Goal: Feedback & Contribution: Submit feedback/report problem

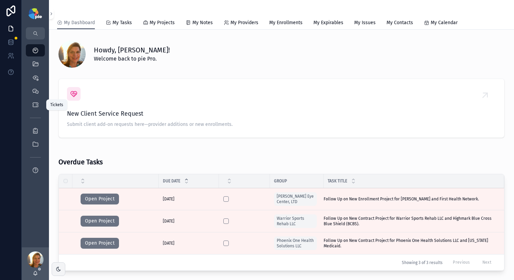
click at [32, 102] on icon "scrollable content" at bounding box center [35, 104] width 7 height 7
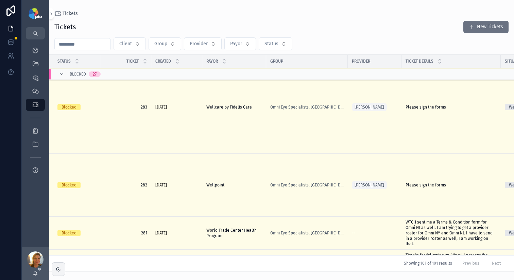
scroll to position [907, 0]
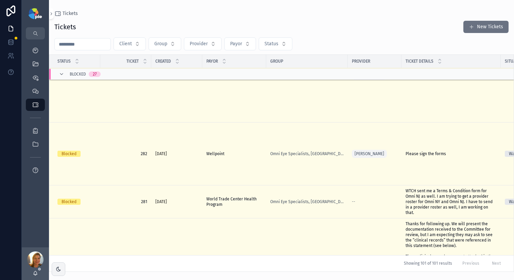
click at [102, 46] on input "scrollable content" at bounding box center [83, 44] width 56 height 10
type input "***"
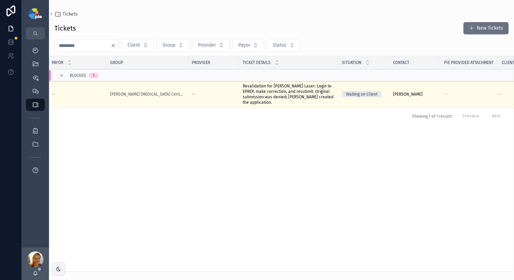
scroll to position [0, 185]
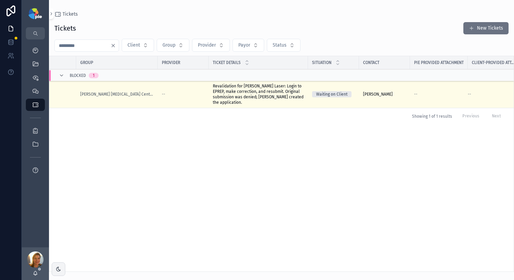
click at [260, 95] on span "Revalidation for Ludwick Laser: Login to EPREP, make correction, and resubmit. …" at bounding box center [258, 94] width 91 height 22
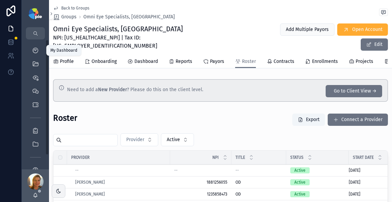
click at [34, 51] on icon "scrollable content" at bounding box center [35, 50] width 7 height 7
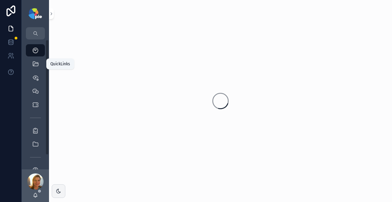
click at [34, 67] on div "QuickLinks" at bounding box center [35, 64] width 11 height 11
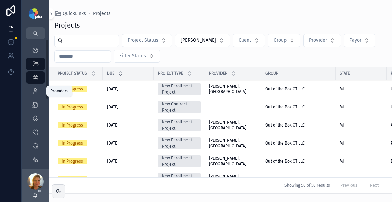
click at [36, 88] on icon "scrollable content" at bounding box center [35, 91] width 7 height 7
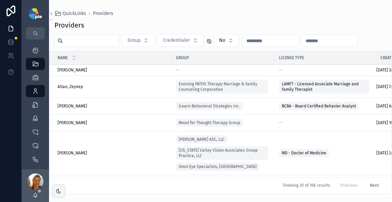
click at [70, 42] on input "scrollable content" at bounding box center [91, 41] width 56 height 10
type input "*"
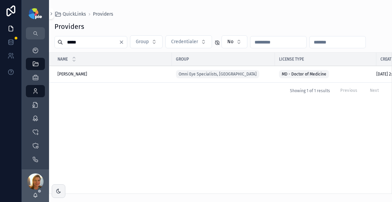
type input "*****"
click at [87, 76] on span "[PERSON_NAME]" at bounding box center [72, 73] width 30 height 5
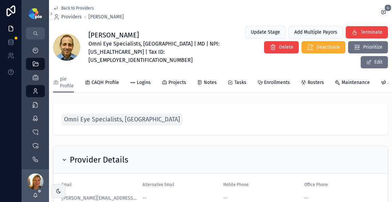
click at [178, 79] on span "Projects" at bounding box center [177, 82] width 18 height 7
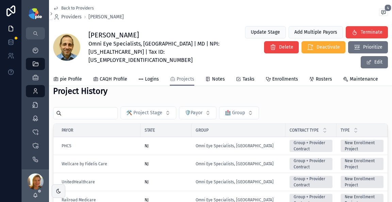
scroll to position [211, 0]
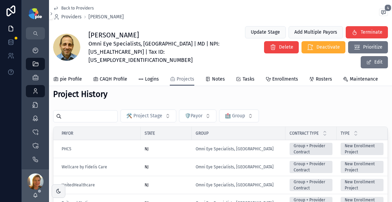
click at [88, 112] on input "scrollable content" at bounding box center [90, 117] width 56 height 10
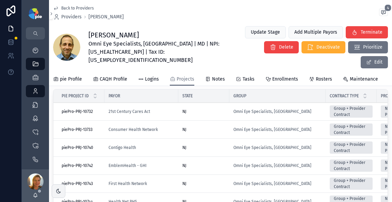
type input "********"
click at [202, 127] on div "NJ" at bounding box center [203, 129] width 43 height 5
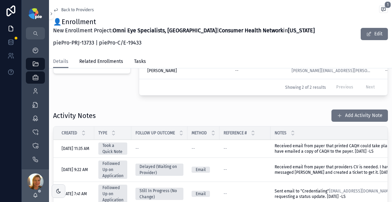
scroll to position [265, 0]
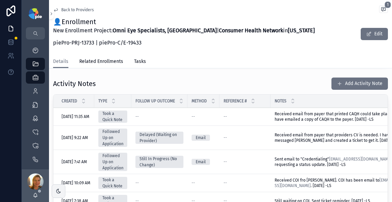
click at [343, 79] on button "Add Activity Note" at bounding box center [359, 84] width 56 height 12
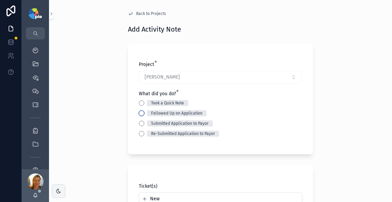
click at [139, 112] on button "Followed Up on Application" at bounding box center [141, 113] width 5 height 5
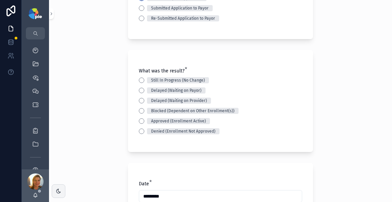
scroll to position [120, 0]
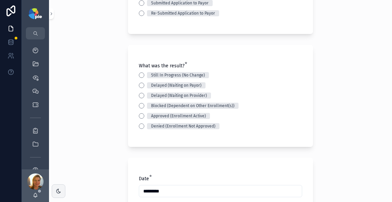
drag, startPoint x: 137, startPoint y: 112, endPoint x: 137, endPoint y: 115, distance: 3.8
click at [139, 114] on div "Still In Progress (No Change) Delayed (Waiting on Payor) Delayed (Waiting on Pr…" at bounding box center [220, 100] width 163 height 57
click at [139, 116] on button "Approved (Enrollment Active)" at bounding box center [141, 115] width 5 height 5
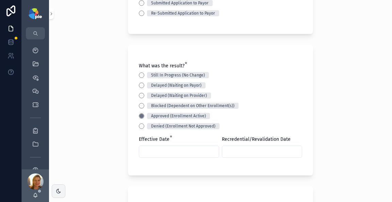
click at [178, 150] on input "scrollable content" at bounding box center [179, 152] width 80 height 10
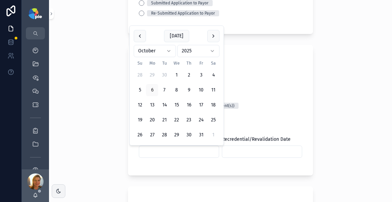
click at [155, 94] on button "6" at bounding box center [152, 90] width 12 height 12
type input "*********"
click at [92, 110] on div "Back to Projects Add Activity Note Project * Campolattaro, Brian What did you d…" at bounding box center [220, 101] width 343 height 202
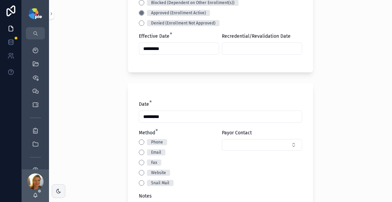
scroll to position [227, 0]
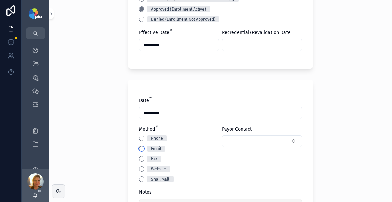
click at [139, 149] on button "Email" at bounding box center [141, 148] width 5 height 5
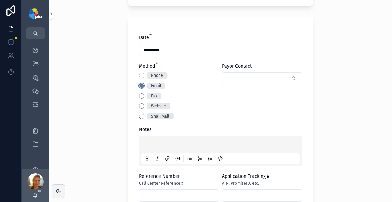
scroll to position [303, 0]
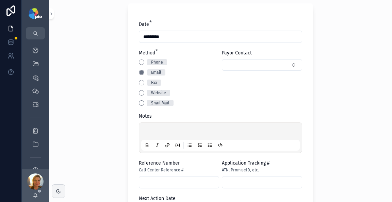
click at [143, 131] on p "scrollable content" at bounding box center [222, 132] width 159 height 7
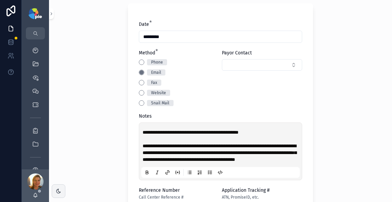
click at [143, 145] on span "**********" at bounding box center [220, 153] width 154 height 18
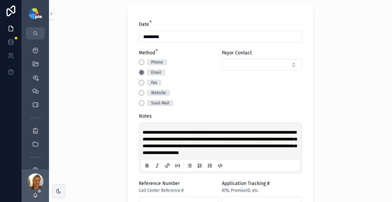
click at [191, 156] on p "**********" at bounding box center [222, 142] width 159 height 27
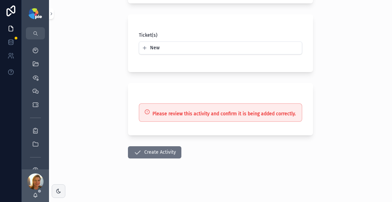
scroll to position [562, 0]
click at [167, 153] on button "Create Activity" at bounding box center [154, 152] width 53 height 12
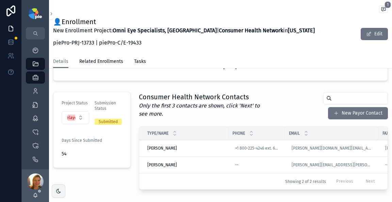
scroll to position [167, 0]
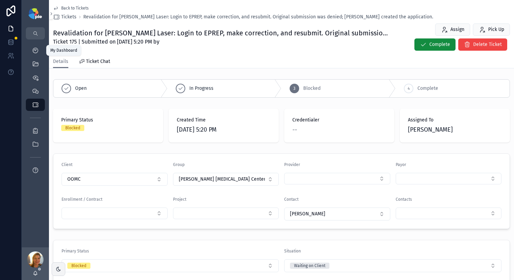
click at [39, 50] on div "My Dashboard" at bounding box center [35, 50] width 11 height 11
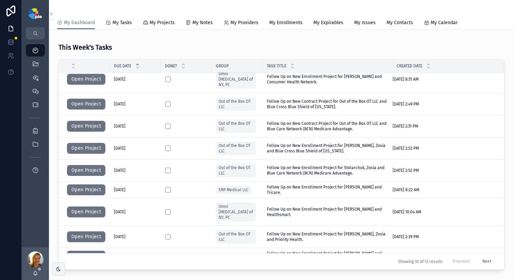
scroll to position [251, 0]
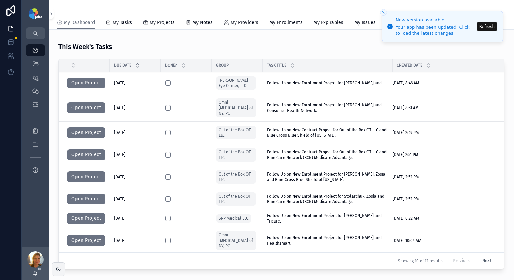
click at [485, 27] on button "Refresh" at bounding box center [487, 26] width 21 height 8
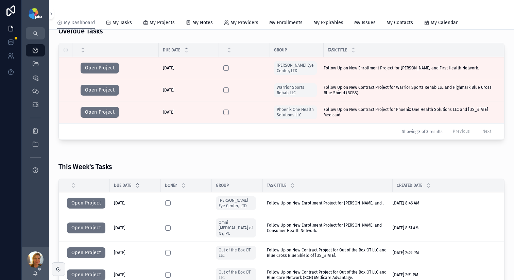
scroll to position [156, 0]
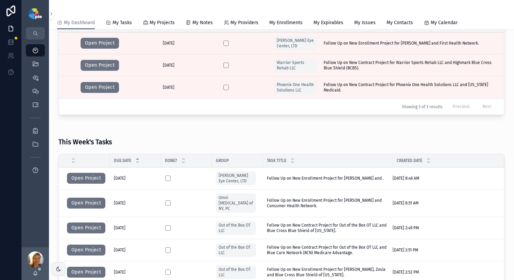
click at [81, 174] on button "Open Project" at bounding box center [86, 178] width 38 height 11
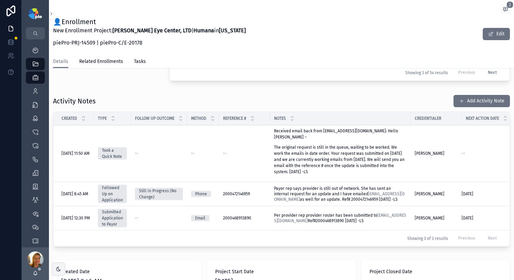
scroll to position [248, 0]
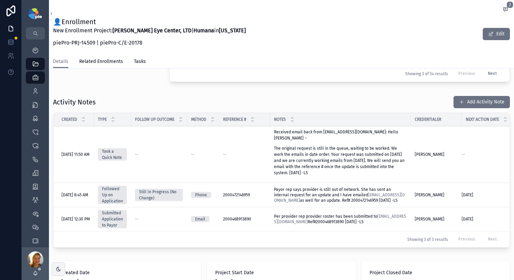
click at [368, 199] on link "[EMAIL_ADDRESS][DOMAIN_NAME]" at bounding box center [339, 198] width 131 height 10
click at [334, 194] on span "Payor rep says provider is still out of network. She has sent an internal reque…" at bounding box center [339, 195] width 131 height 16
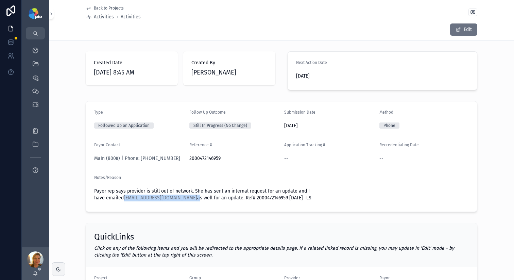
drag, startPoint x: 208, startPoint y: 197, endPoint x: 109, endPoint y: 197, distance: 99.0
click at [109, 197] on span "Payor rep says provider is still out of network. She has sent an internal reque…" at bounding box center [202, 194] width 217 height 13
copy span "[EMAIL_ADDRESS][DOMAIN_NAME]"
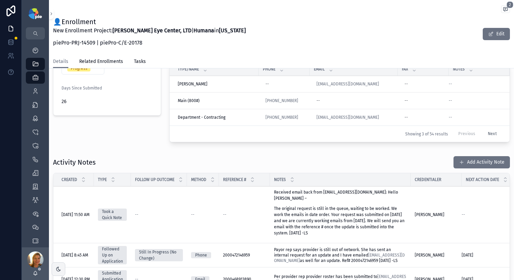
scroll to position [189, 0]
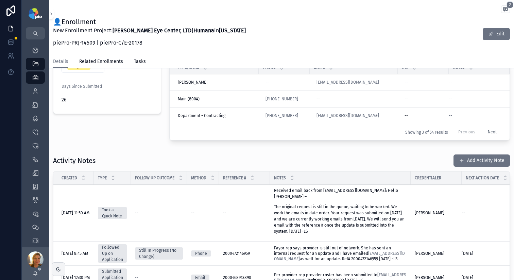
click at [461, 162] on button "Add Activity Note" at bounding box center [482, 160] width 56 height 12
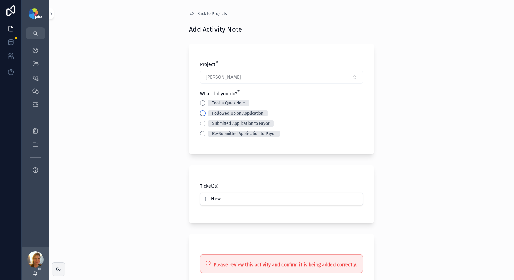
click at [201, 115] on button "Followed Up on Application" at bounding box center [202, 113] width 5 height 5
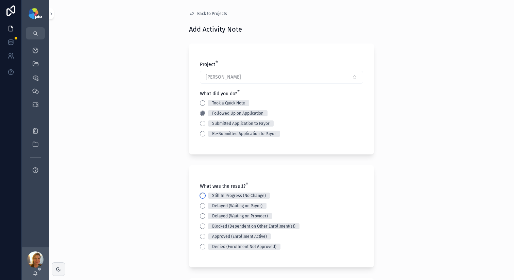
click at [200, 196] on button "Still In Progress (No Change)" at bounding box center [202, 195] width 5 height 5
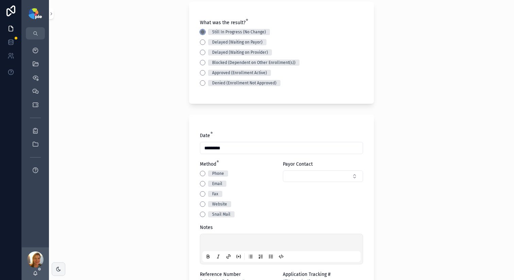
scroll to position [164, 0]
click at [202, 180] on div "Email" at bounding box center [240, 183] width 80 height 6
click at [201, 184] on button "Email" at bounding box center [202, 182] width 5 height 5
click at [215, 243] on p "scrollable content" at bounding box center [283, 242] width 159 height 7
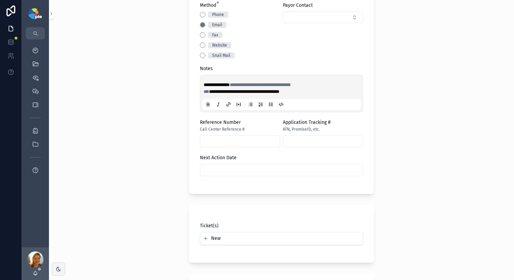
scroll to position [324, 0]
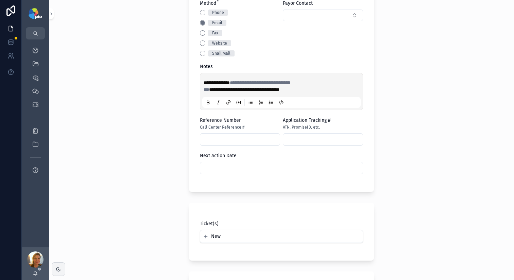
click at [250, 166] on input "scrollable content" at bounding box center [281, 168] width 163 height 10
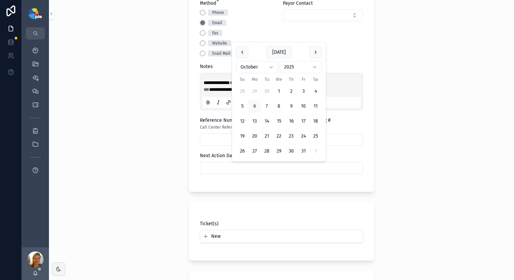
click at [257, 136] on button "20" at bounding box center [255, 136] width 12 height 12
type input "**********"
click at [165, 156] on div "**********" at bounding box center [281, 140] width 465 height 280
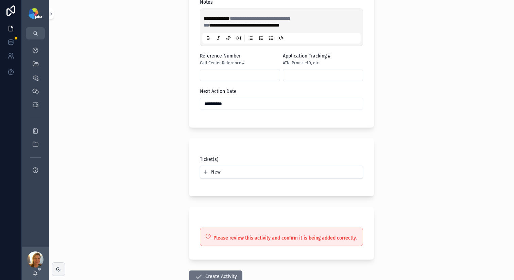
scroll to position [435, 0]
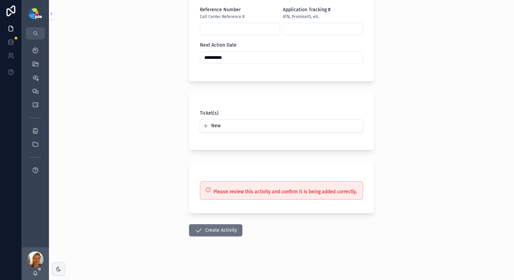
click at [225, 228] on button "Create Activity" at bounding box center [215, 230] width 53 height 12
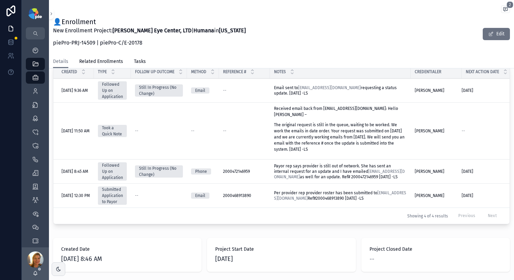
scroll to position [175, 0]
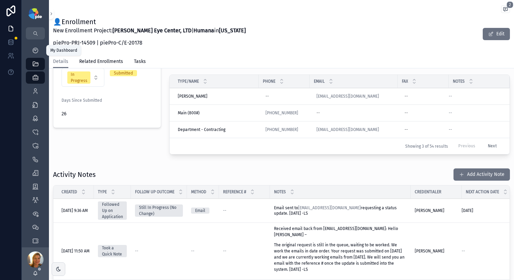
click at [34, 55] on div "My Dashboard" at bounding box center [35, 50] width 11 height 11
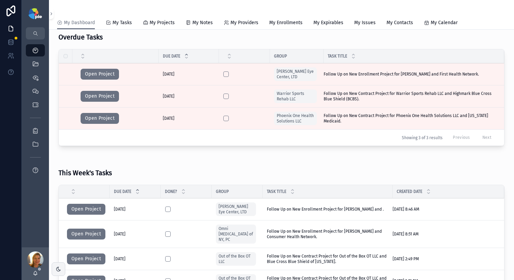
scroll to position [134, 0]
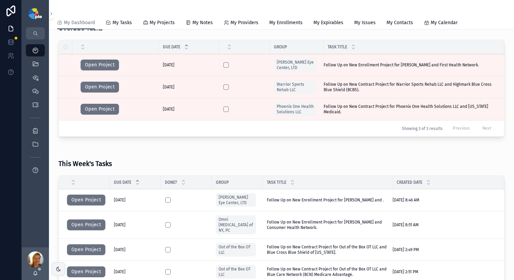
click at [95, 220] on button "Open Project" at bounding box center [86, 224] width 38 height 11
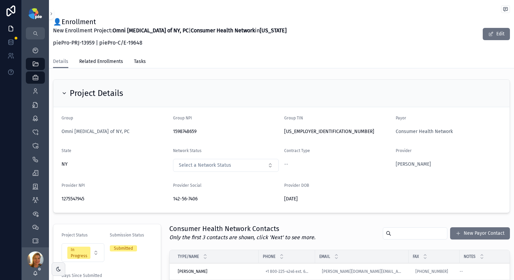
click at [411, 165] on span "Maher, Elizabeth" at bounding box center [413, 164] width 35 height 7
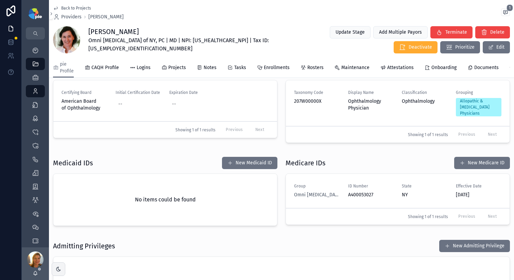
scroll to position [187, 0]
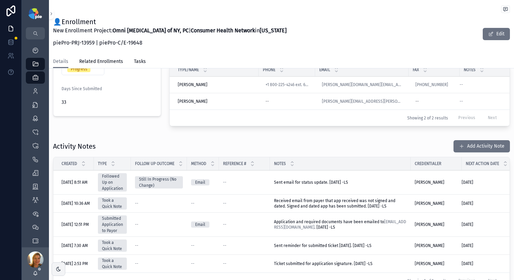
click at [477, 152] on button "Add Activity Note" at bounding box center [482, 146] width 56 height 12
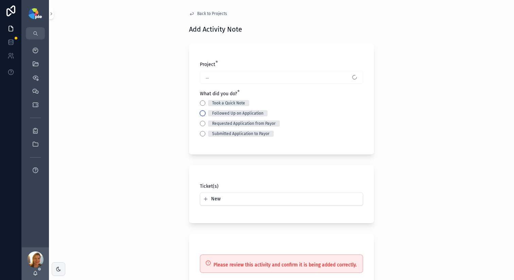
click at [202, 112] on button "Followed Up on Application" at bounding box center [202, 113] width 5 height 5
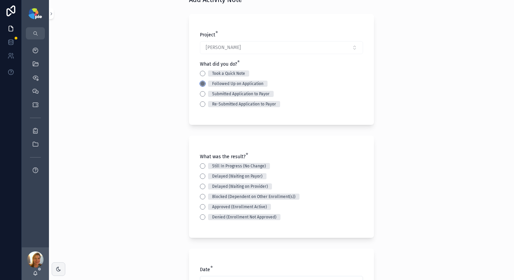
scroll to position [39, 0]
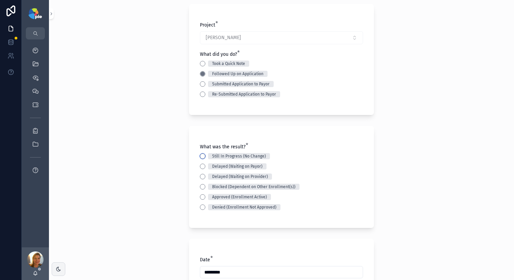
click at [202, 156] on button "Still In Progress (No Change)" at bounding box center [202, 155] width 5 height 5
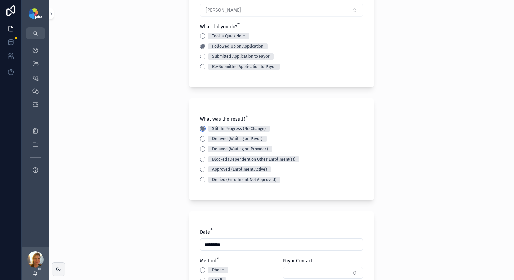
scroll to position [209, 0]
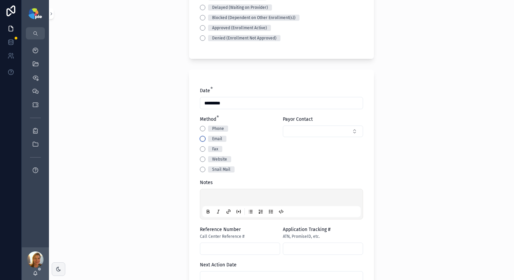
click at [201, 140] on button "Email" at bounding box center [202, 138] width 5 height 5
click at [223, 195] on p "scrollable content" at bounding box center [283, 198] width 159 height 7
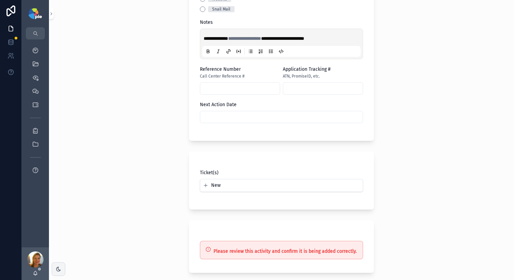
scroll to position [369, 0]
click at [230, 118] on input "scrollable content" at bounding box center [281, 117] width 163 height 10
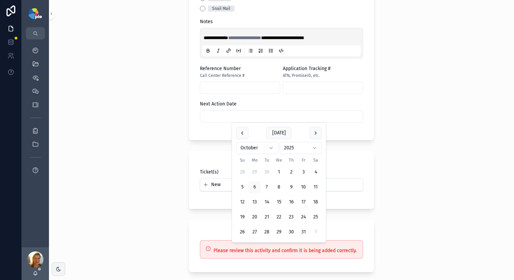
click at [253, 214] on button "20" at bounding box center [255, 217] width 12 height 12
type input "**********"
click at [156, 194] on div "**********" at bounding box center [281, 140] width 465 height 280
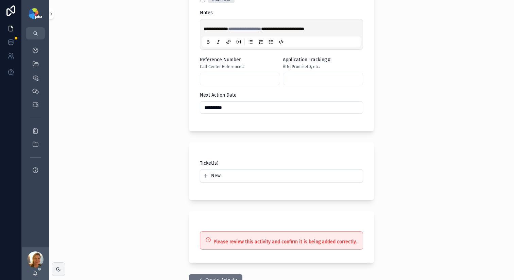
scroll to position [428, 0]
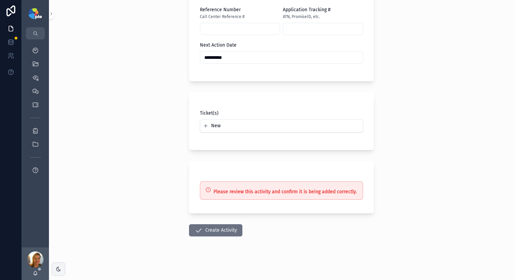
click at [223, 229] on button "Create Activity" at bounding box center [215, 230] width 53 height 12
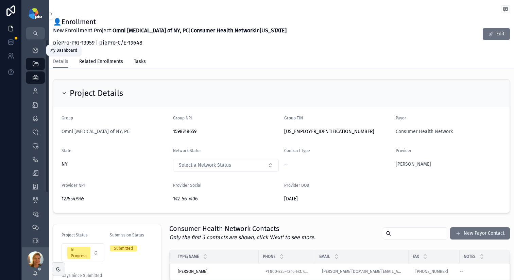
click at [35, 53] on icon "scrollable content" at bounding box center [35, 50] width 7 height 7
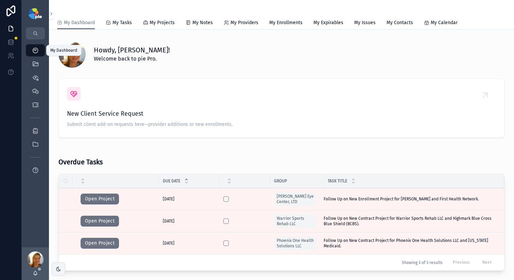
click at [32, 63] on icon "scrollable content" at bounding box center [35, 64] width 7 height 7
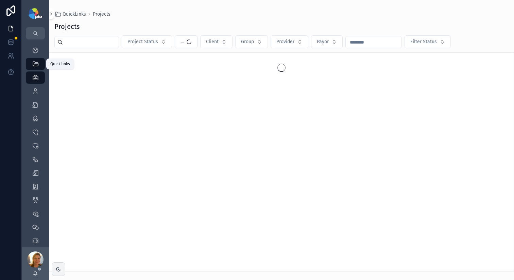
click at [35, 63] on icon "scrollable content" at bounding box center [35, 64] width 7 height 7
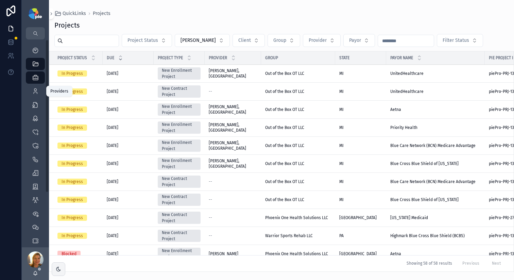
click at [36, 85] on link "Providers 301" at bounding box center [35, 91] width 19 height 12
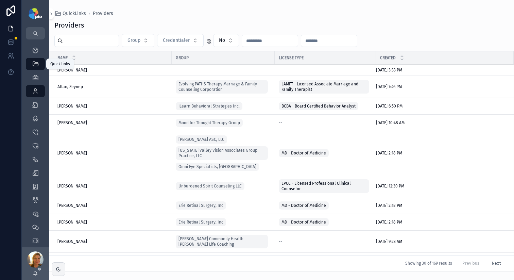
click at [40, 67] on div "QuickLinks" at bounding box center [35, 64] width 11 height 11
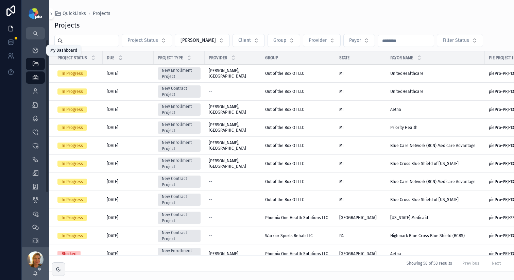
click at [33, 49] on icon "scrollable content" at bounding box center [35, 50] width 7 height 7
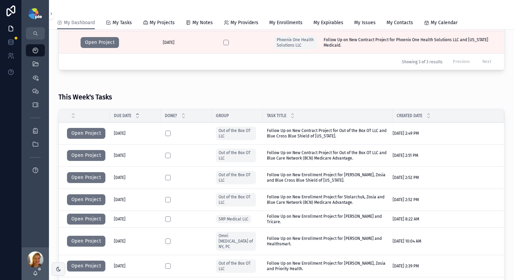
scroll to position [187, 0]
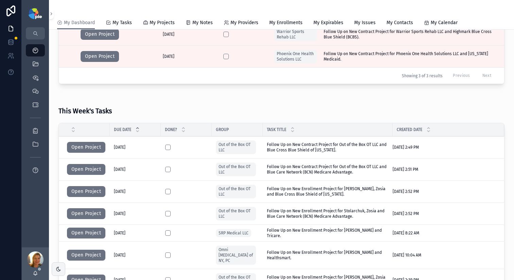
click at [91, 149] on button "Open Project" at bounding box center [86, 147] width 38 height 11
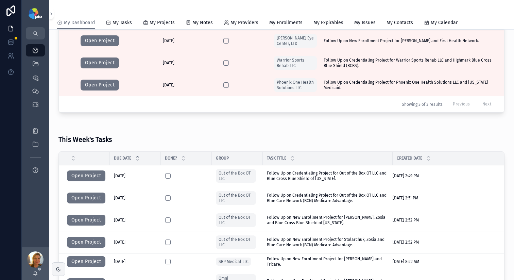
scroll to position [160, 0]
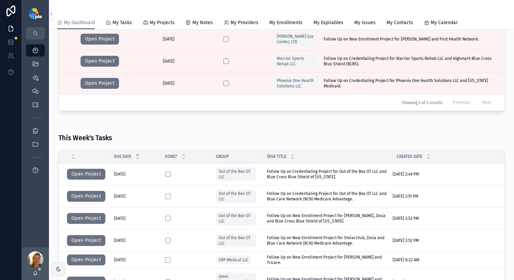
click at [97, 219] on button "Open Project" at bounding box center [86, 218] width 38 height 11
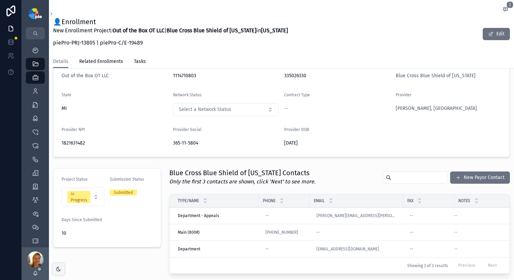
scroll to position [70, 0]
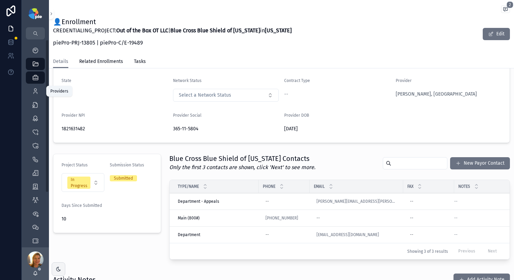
click at [39, 93] on div "Providers 301" at bounding box center [35, 91] width 11 height 11
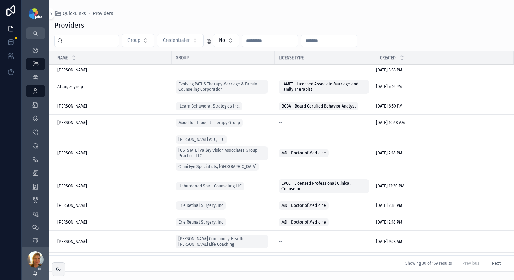
click at [83, 40] on input "scrollable content" at bounding box center [91, 41] width 56 height 10
type input "*****"
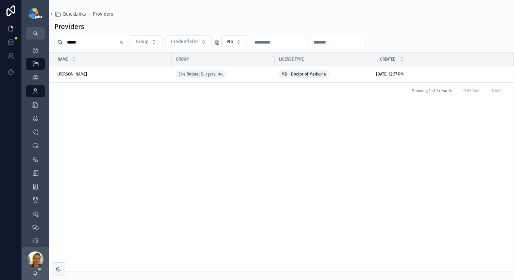
click at [76, 75] on span "Mousa, Raed" at bounding box center [72, 73] width 30 height 5
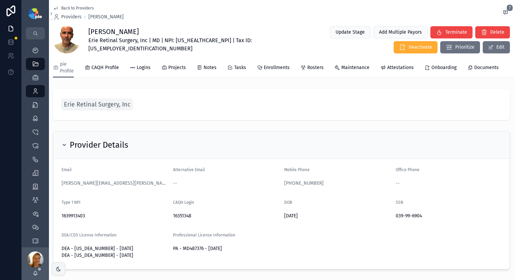
click at [169, 67] on span "Projects" at bounding box center [177, 67] width 18 height 7
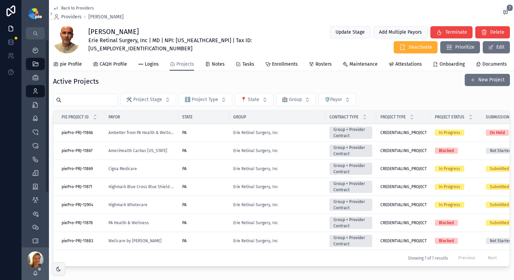
scroll to position [9, 0]
click at [199, 207] on div "PA" at bounding box center [203, 203] width 43 height 5
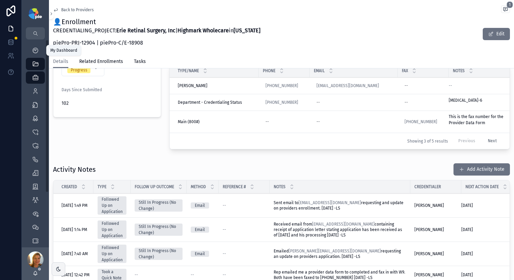
click at [34, 51] on icon "scrollable content" at bounding box center [35, 50] width 7 height 7
click at [33, 51] on icon "scrollable content" at bounding box center [35, 50] width 7 height 7
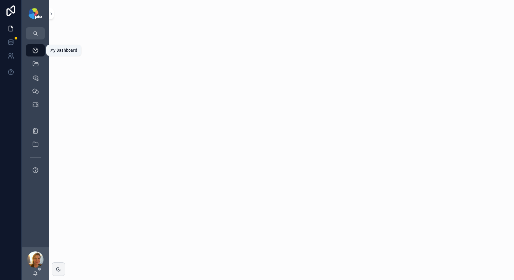
click at [35, 48] on icon "scrollable content" at bounding box center [35, 50] width 7 height 7
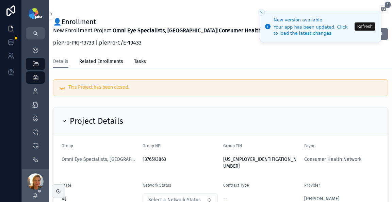
scroll to position [167, 0]
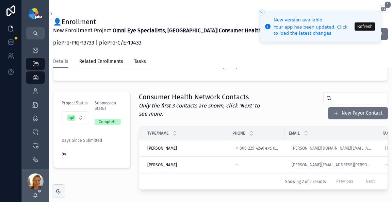
click at [367, 26] on button "Refresh" at bounding box center [364, 26] width 21 height 8
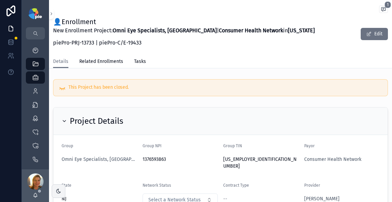
click at [210, 48] on div "New Enrollment Project: Omni Eye Specialists, [GEOGRAPHIC_DATA] | Consumer Heal…" at bounding box center [184, 39] width 262 height 24
click at [36, 94] on icon "scrollable content" at bounding box center [35, 91] width 7 height 7
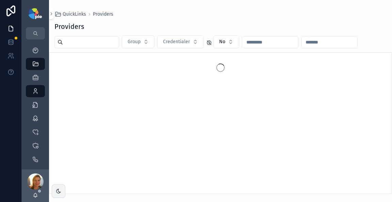
click at [102, 35] on div "Group Credentialer No" at bounding box center [220, 41] width 343 height 13
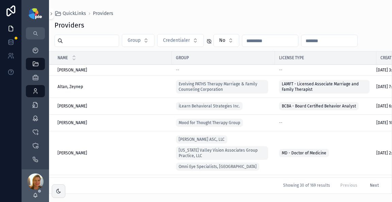
click at [99, 44] on input "scrollable content" at bounding box center [91, 41] width 56 height 10
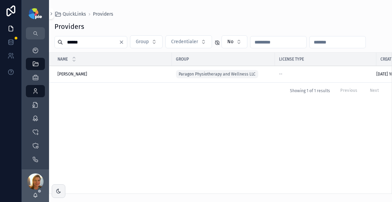
type input "******"
click at [67, 72] on span "[PERSON_NAME]" at bounding box center [72, 73] width 30 height 5
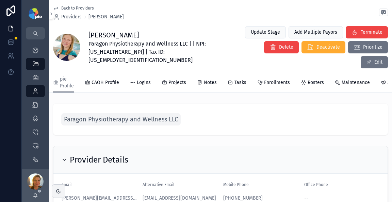
click at [170, 79] on span "Projects" at bounding box center [177, 82] width 18 height 7
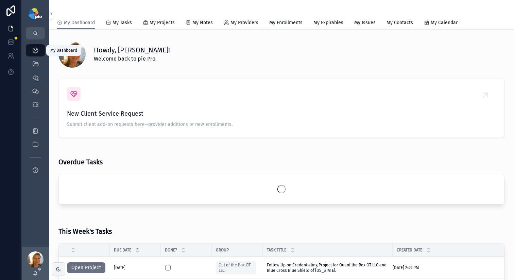
click at [36, 52] on icon "scrollable content" at bounding box center [35, 50] width 7 height 7
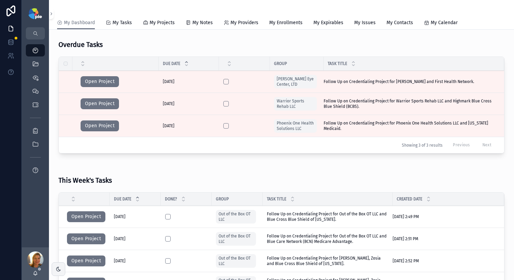
scroll to position [130, 0]
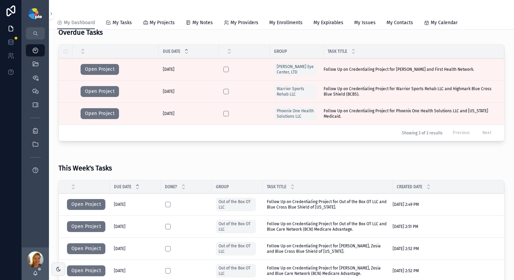
click at [87, 205] on button "Open Project" at bounding box center [86, 204] width 38 height 11
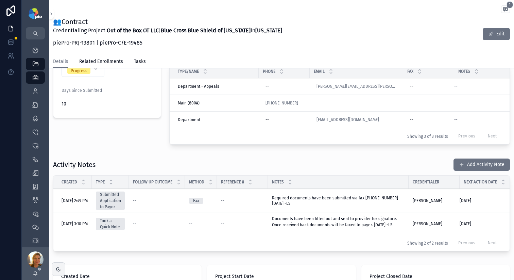
scroll to position [181, 0]
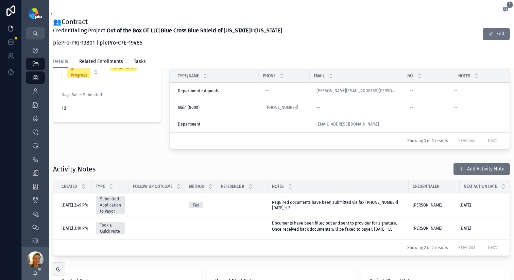
click at [479, 175] on button "Add Activity Note" at bounding box center [482, 169] width 56 height 12
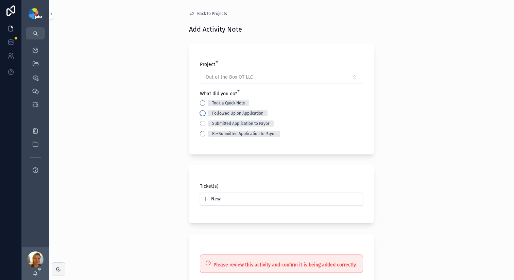
click at [200, 113] on button "Followed Up on Application" at bounding box center [202, 113] width 5 height 5
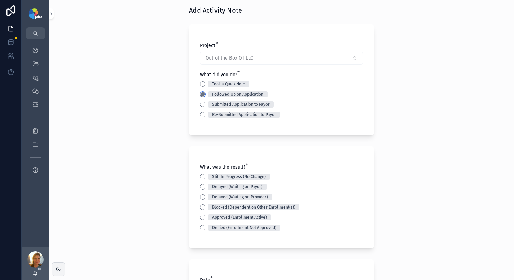
scroll to position [32, 0]
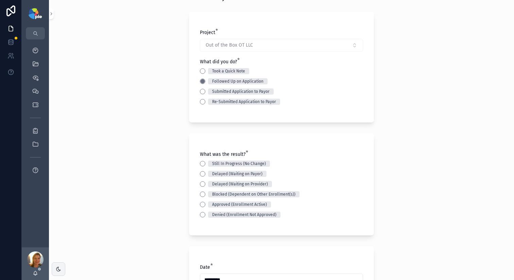
click at [201, 159] on div "What was the result? * Still In Progress (No Change) Delayed (Waiting on Payor)…" at bounding box center [281, 184] width 163 height 67
click at [201, 164] on button "Still In Progress (No Change)" at bounding box center [202, 163] width 5 height 5
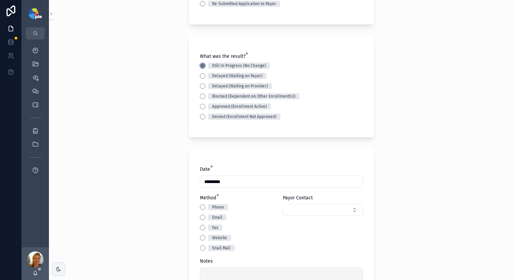
scroll to position [138, 0]
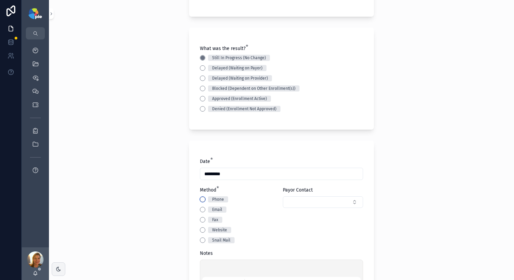
drag, startPoint x: 200, startPoint y: 200, endPoint x: 269, endPoint y: 200, distance: 69.0
click at [202, 199] on button "Phone" at bounding box center [202, 199] width 5 height 5
click at [354, 203] on button "Select Button" at bounding box center [323, 202] width 80 height 12
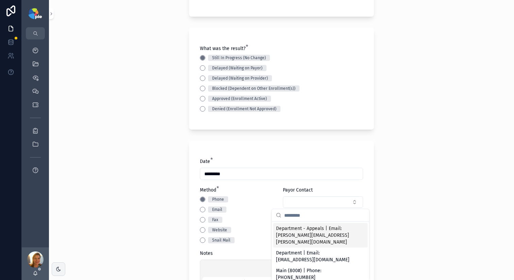
scroll to position [139, 0]
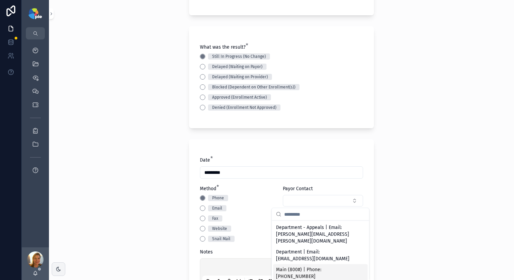
click at [335, 266] on span "Main (800#) | Phone: (800) 822-2761" at bounding box center [316, 273] width 81 height 14
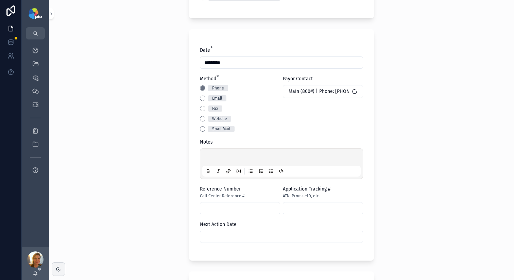
scroll to position [278, 0]
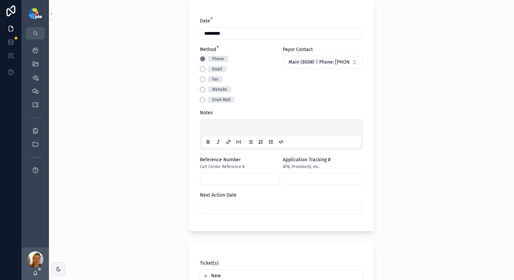
drag, startPoint x: 230, startPoint y: 113, endPoint x: 236, endPoint y: 95, distance: 18.7
click at [230, 97] on div "Date * ********* Method * Phone Email Fax Website Snail Mail Payor Contact Main…" at bounding box center [281, 119] width 163 height 203
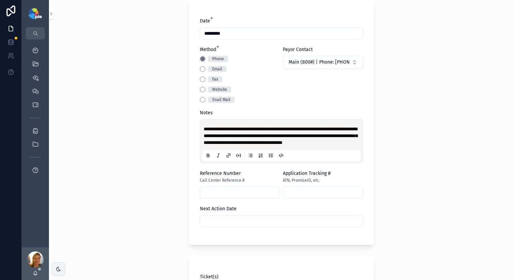
click at [226, 145] on span "**********" at bounding box center [281, 136] width 154 height 18
copy span "**********"
click at [217, 197] on input "scrollable content" at bounding box center [240, 193] width 80 height 10
paste input "**********"
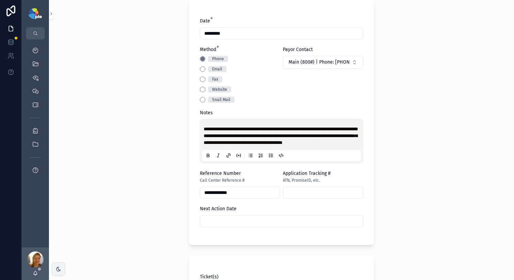
type input "**********"
click at [148, 174] on div "**********" at bounding box center [281, 140] width 465 height 280
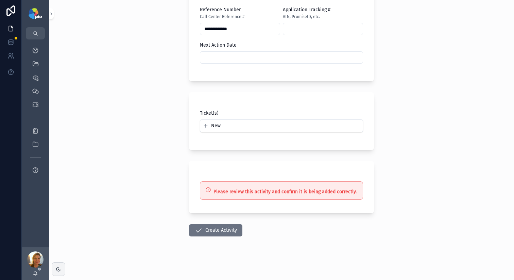
scroll to position [448, 0]
click at [245, 60] on input "scrollable content" at bounding box center [281, 58] width 163 height 10
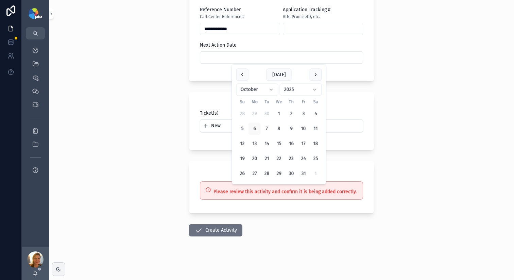
click at [259, 161] on button "20" at bounding box center [255, 159] width 12 height 12
type input "**********"
click at [171, 143] on div "**********" at bounding box center [281, 140] width 465 height 280
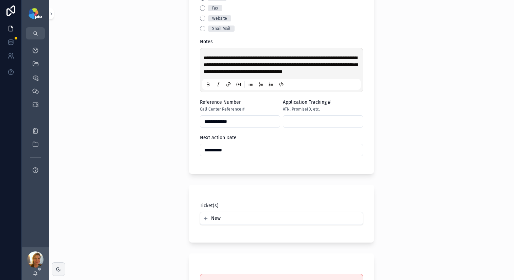
scroll to position [349, 0]
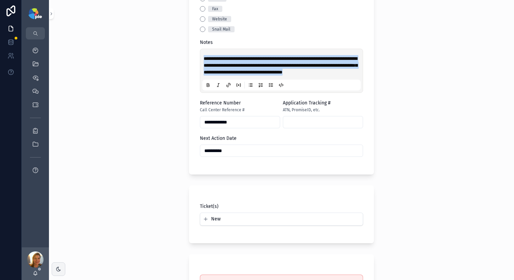
drag, startPoint x: 277, startPoint y: 80, endPoint x: 199, endPoint y: 55, distance: 82.1
click at [200, 55] on div "**********" at bounding box center [281, 71] width 163 height 44
drag, startPoint x: 225, startPoint y: 66, endPoint x: 129, endPoint y: 160, distance: 134.2
click at [113, 117] on div "**********" at bounding box center [281, 140] width 465 height 280
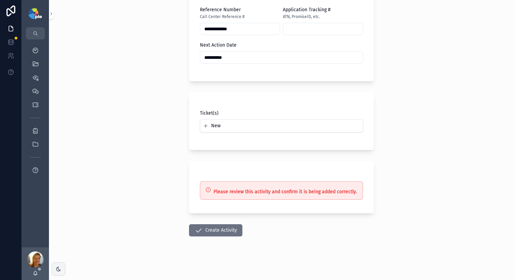
scroll to position [449, 0]
click at [209, 224] on button "Create Activity" at bounding box center [215, 230] width 53 height 12
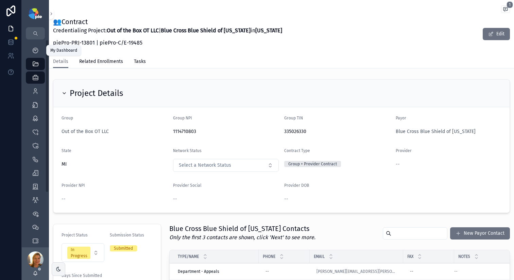
click at [38, 49] on icon "scrollable content" at bounding box center [35, 50] width 7 height 7
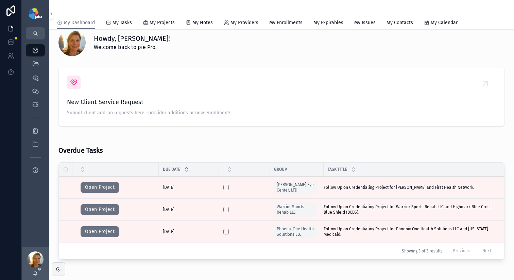
scroll to position [148, 0]
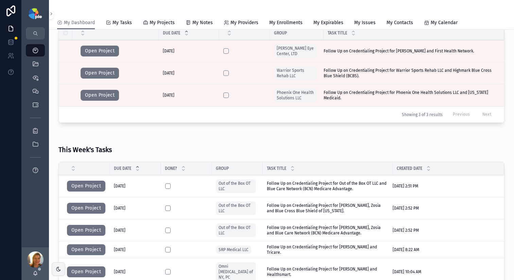
click at [98, 189] on button "Open Project" at bounding box center [86, 186] width 38 height 11
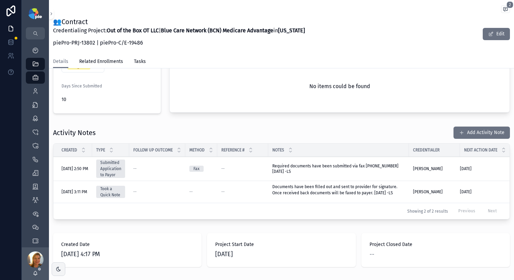
scroll to position [228, 0]
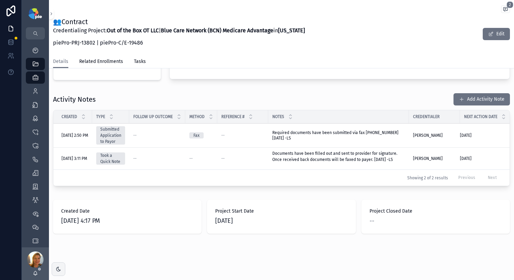
click at [460, 95] on button "Add Activity Note" at bounding box center [482, 99] width 56 height 12
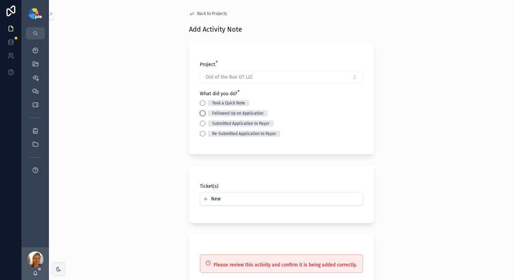
drag, startPoint x: 200, startPoint y: 114, endPoint x: 204, endPoint y: 114, distance: 4.1
click at [200, 114] on button "Followed Up on Application" at bounding box center [202, 113] width 5 height 5
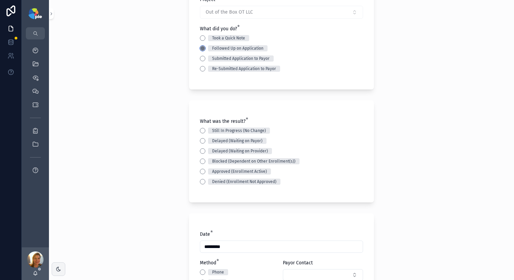
scroll to position [84, 0]
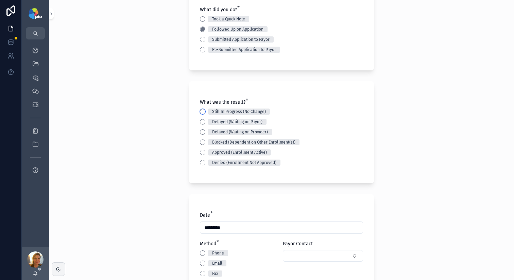
click at [200, 112] on button "Still In Progress (No Change)" at bounding box center [202, 111] width 5 height 5
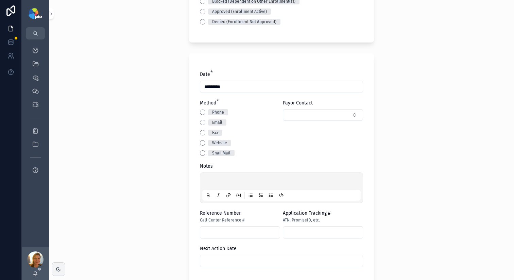
scroll to position [243, 0]
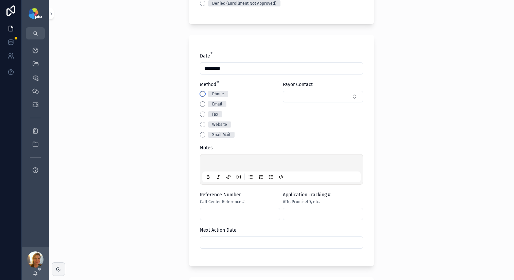
click at [201, 93] on button "Phone" at bounding box center [202, 93] width 5 height 5
click at [277, 96] on div "Phone" at bounding box center [240, 94] width 80 height 6
click at [284, 96] on button "Select Button" at bounding box center [323, 97] width 80 height 12
click at [356, 111] on input "scrollable content" at bounding box center [324, 110] width 81 height 12
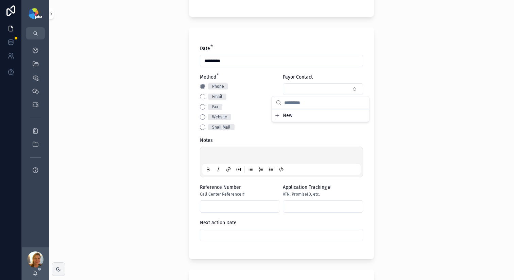
click at [211, 148] on div "scrollable content" at bounding box center [281, 162] width 163 height 31
click at [210, 157] on p "scrollable content" at bounding box center [283, 156] width 159 height 7
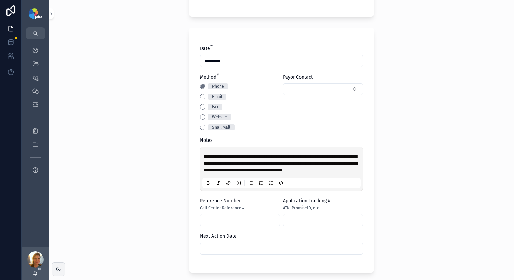
click at [138, 155] on div "**********" at bounding box center [281, 140] width 465 height 280
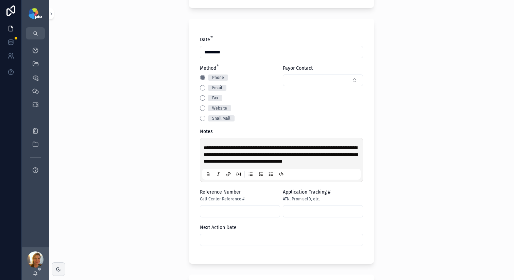
scroll to position [262, 0]
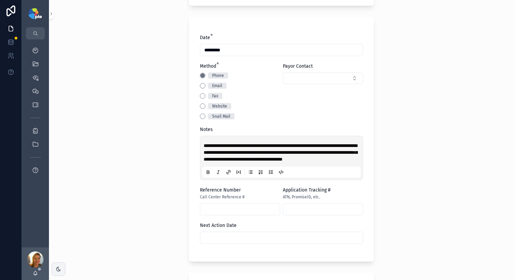
click at [225, 162] on span "**********" at bounding box center [281, 152] width 154 height 18
copy span "**********"
click at [205, 214] on input "scrollable content" at bounding box center [240, 209] width 80 height 10
paste input "**********"
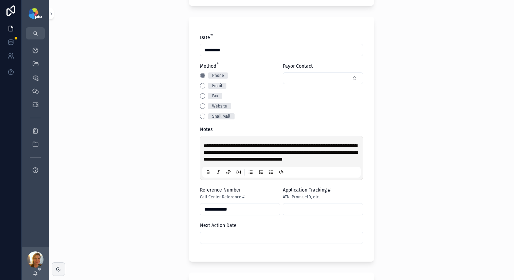
type input "**********"
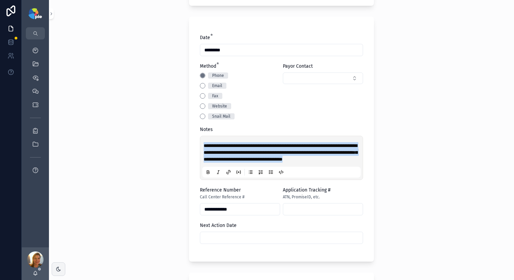
drag, startPoint x: 299, startPoint y: 168, endPoint x: 192, endPoint y: 139, distance: 110.5
click at [192, 139] on div "**********" at bounding box center [281, 139] width 185 height 245
drag, startPoint x: 207, startPoint y: 156, endPoint x: 139, endPoint y: 126, distance: 74.7
click at [139, 126] on div "**********" at bounding box center [281, 140] width 465 height 280
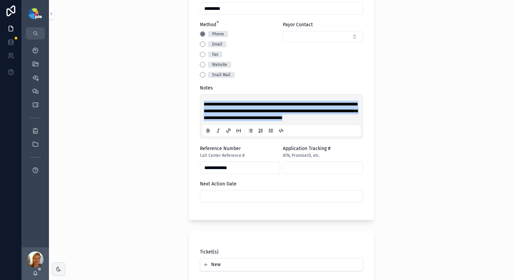
scroll to position [421, 0]
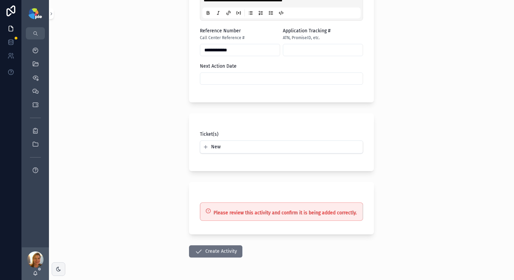
click at [222, 83] on input "scrollable content" at bounding box center [281, 79] width 163 height 10
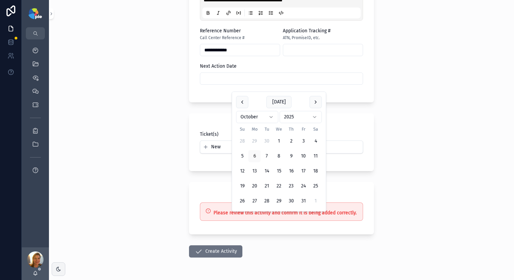
click at [253, 183] on button "20" at bounding box center [255, 186] width 12 height 12
type input "**********"
click at [65, 166] on div "**********" at bounding box center [281, 140] width 465 height 280
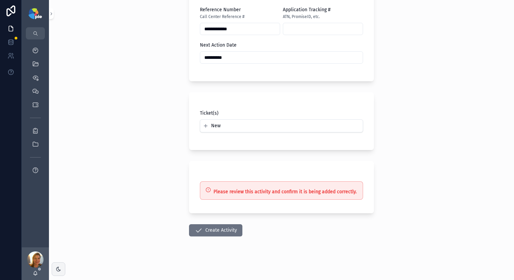
scroll to position [449, 0]
click at [198, 232] on icon "scrollable content" at bounding box center [199, 230] width 8 height 8
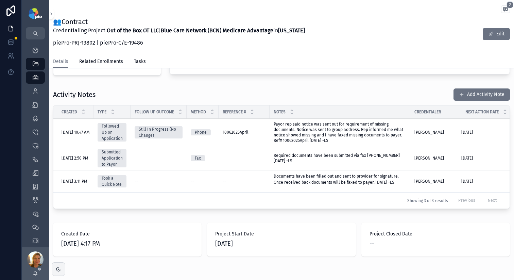
scroll to position [255, 0]
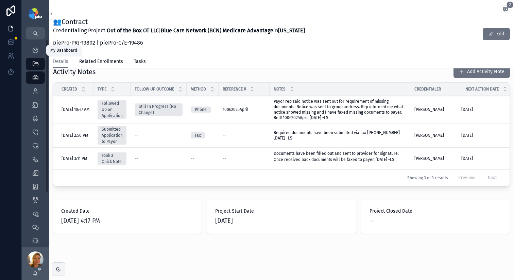
drag, startPoint x: 36, startPoint y: 55, endPoint x: 67, endPoint y: 63, distance: 31.9
click at [36, 54] on div "My Dashboard" at bounding box center [35, 50] width 11 height 11
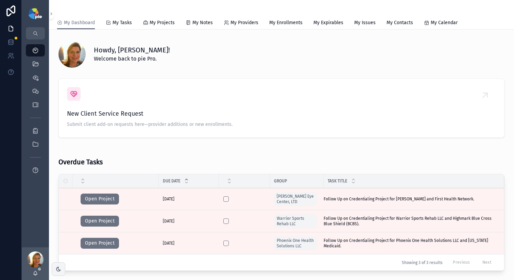
scroll to position [153, 0]
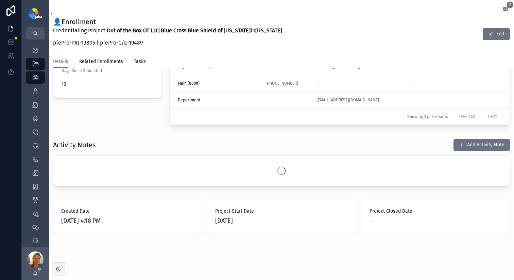
scroll to position [210, 0]
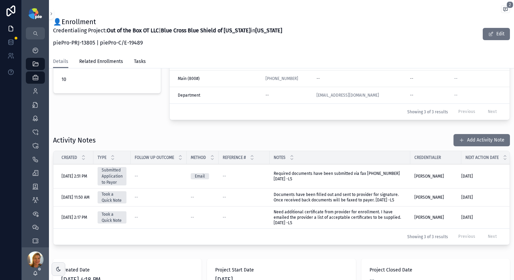
click at [470, 143] on button "Add Activity Note" at bounding box center [482, 140] width 56 height 12
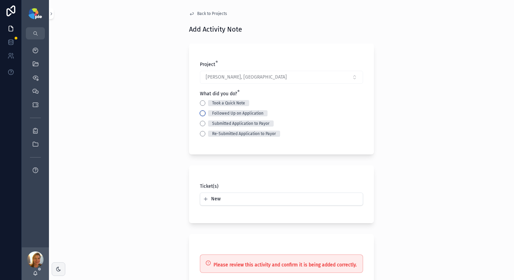
click at [200, 113] on button "Followed Up on Application" at bounding box center [202, 113] width 5 height 5
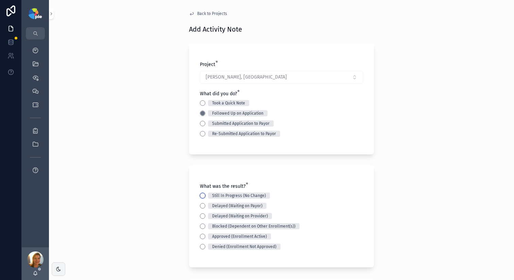
click at [201, 194] on button "Still In Progress (No Change)" at bounding box center [202, 195] width 5 height 5
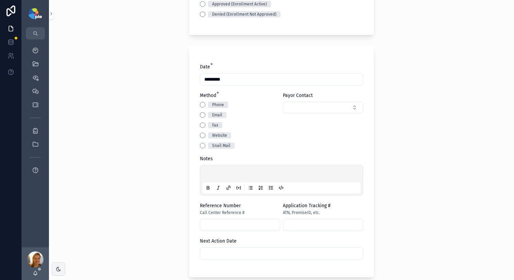
scroll to position [232, 0]
click at [200, 105] on button "Phone" at bounding box center [202, 104] width 5 height 5
click at [302, 113] on button "Select Button" at bounding box center [323, 108] width 80 height 12
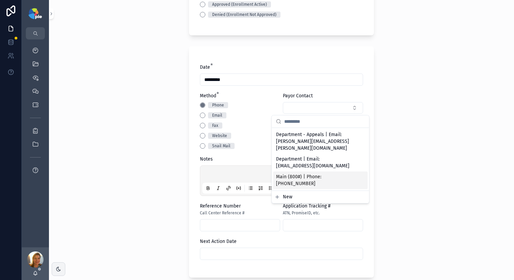
click at [333, 173] on span "Main (800#) | Phone: (800) 822-2761" at bounding box center [316, 180] width 81 height 14
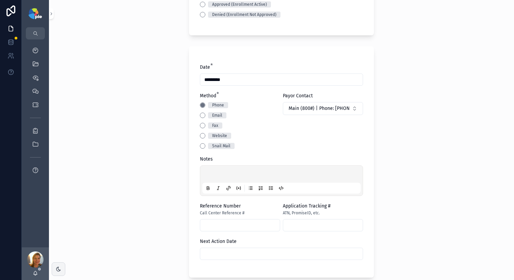
click at [205, 170] on div "scrollable content" at bounding box center [281, 181] width 159 height 26
click at [207, 172] on p "scrollable content" at bounding box center [283, 175] width 159 height 7
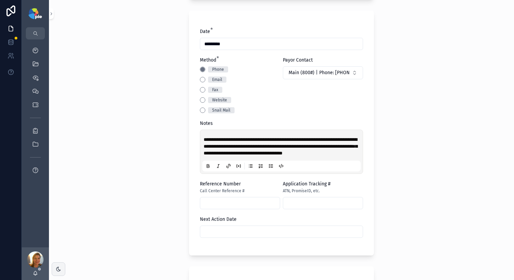
scroll to position [360, 0]
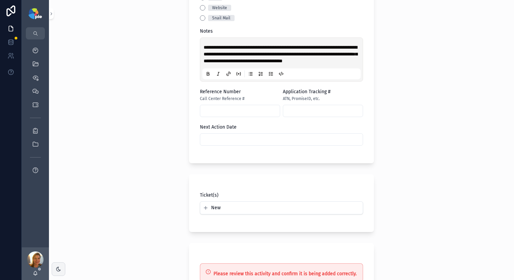
click at [229, 63] on span "**********" at bounding box center [281, 54] width 154 height 18
copy span "**********"
click at [205, 116] on input "scrollable content" at bounding box center [240, 111] width 80 height 10
paste input "**********"
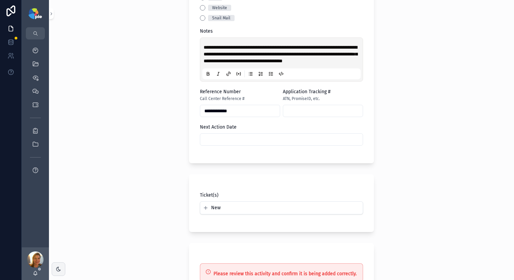
type input "**********"
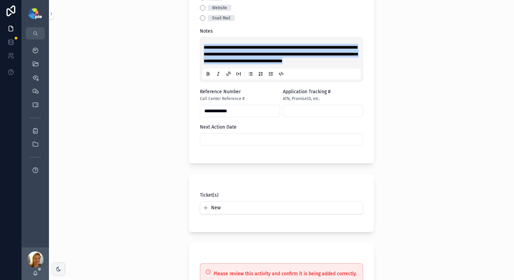
drag, startPoint x: 278, startPoint y: 64, endPoint x: 191, endPoint y: 37, distance: 90.8
click at [191, 37] on div "**********" at bounding box center [281, 40] width 185 height 245
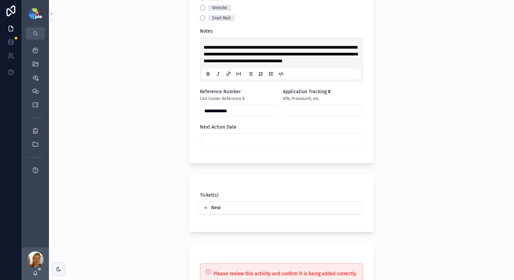
click at [157, 120] on div "**********" at bounding box center [281, 140] width 465 height 280
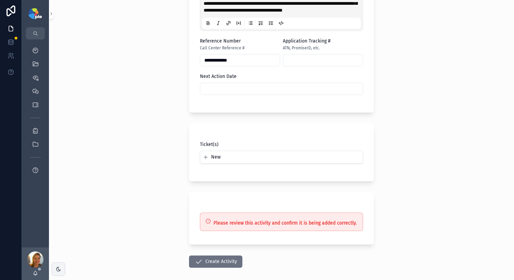
scroll to position [406, 0]
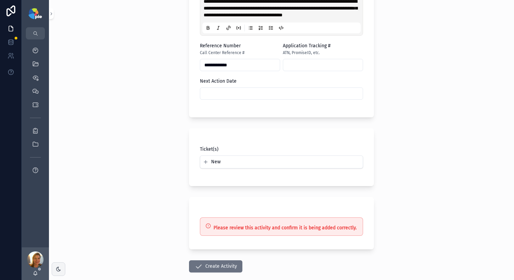
click at [228, 97] on input "scrollable content" at bounding box center [281, 94] width 163 height 10
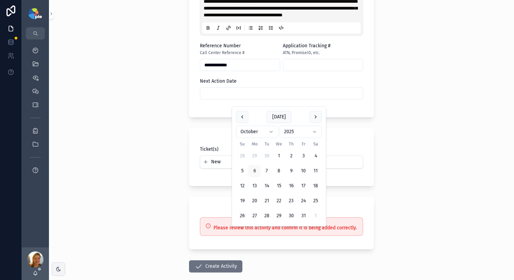
click at [251, 201] on button "20" at bounding box center [255, 201] width 12 height 12
type input "**********"
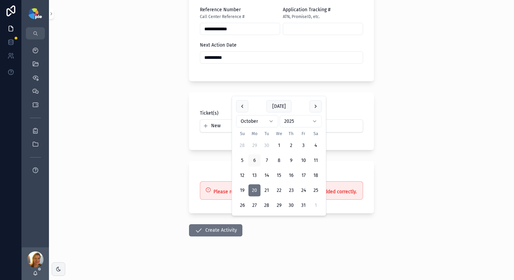
scroll to position [449, 0]
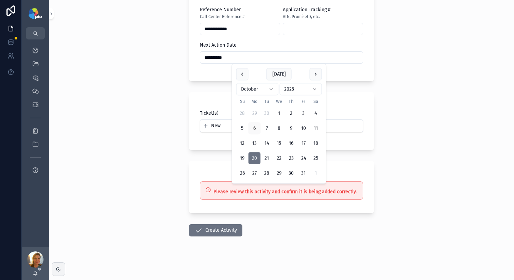
click at [163, 165] on div "**********" at bounding box center [281, 140] width 465 height 280
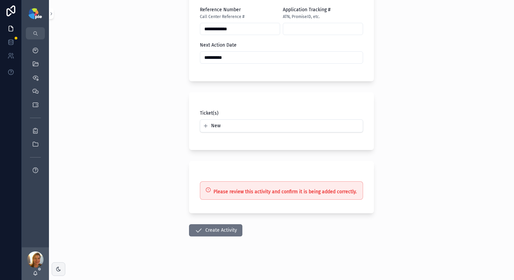
click at [226, 226] on button "Create Activity" at bounding box center [215, 230] width 53 height 12
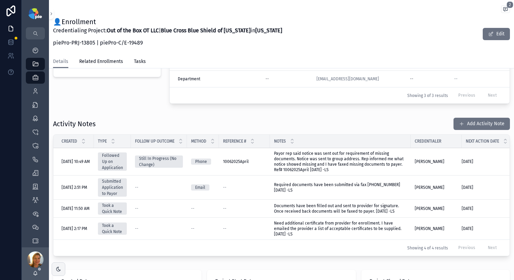
scroll to position [135, 0]
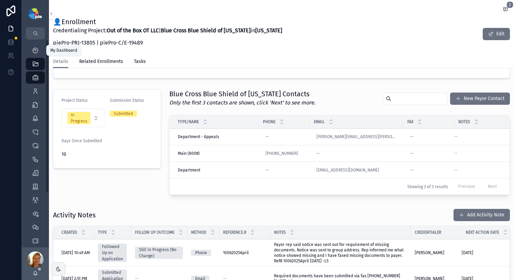
click at [37, 49] on icon "scrollable content" at bounding box center [35, 50] width 7 height 7
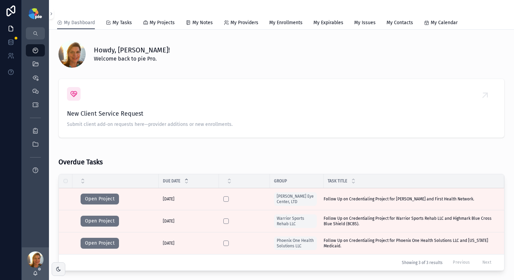
scroll to position [175, 0]
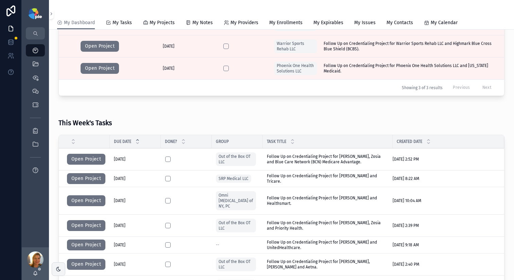
click at [96, 158] on button "Open Project" at bounding box center [86, 159] width 38 height 11
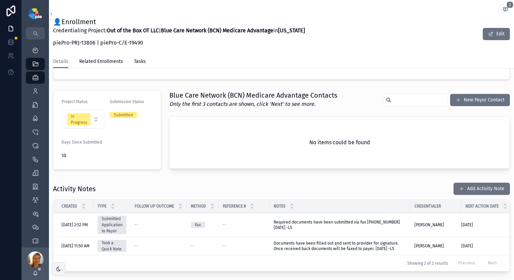
scroll to position [223, 0]
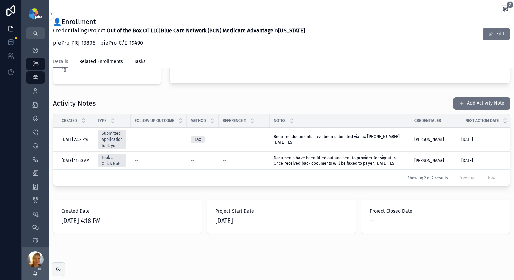
click at [464, 100] on button "Add Activity Note" at bounding box center [482, 103] width 56 height 12
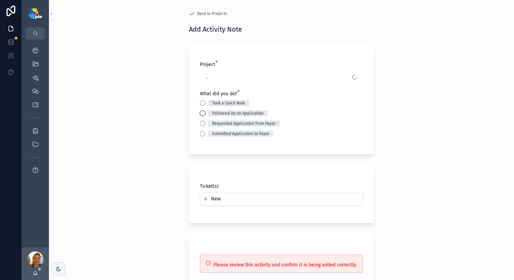
drag, startPoint x: 199, startPoint y: 113, endPoint x: 209, endPoint y: 127, distance: 16.9
click at [200, 113] on button "Followed Up on Application" at bounding box center [202, 113] width 5 height 5
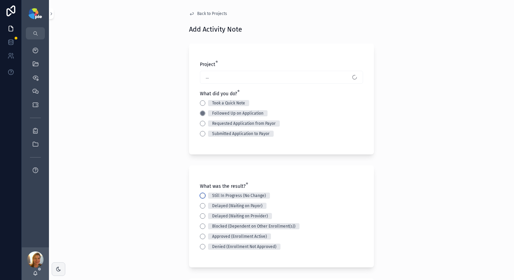
click at [200, 194] on button "Still In Progress (No Change)" at bounding box center [202, 195] width 5 height 5
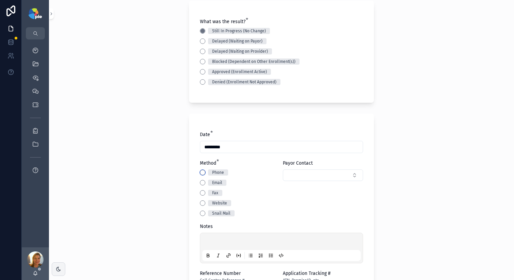
drag, startPoint x: 199, startPoint y: 173, endPoint x: 250, endPoint y: 171, distance: 51.0
click at [200, 172] on button "Phone" at bounding box center [202, 172] width 5 height 5
click at [344, 174] on button "Select Button" at bounding box center [323, 175] width 80 height 12
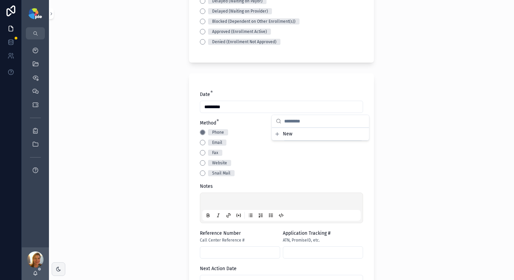
scroll to position [232, 0]
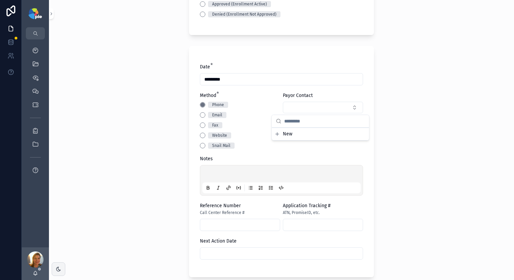
click at [204, 174] on p "scrollable content" at bounding box center [283, 174] width 159 height 7
click at [204, 173] on p "scrollable content" at bounding box center [283, 174] width 159 height 7
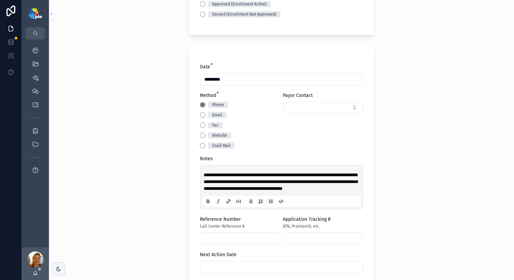
click at [231, 191] on span "**********" at bounding box center [281, 181] width 154 height 18
copy span "**********"
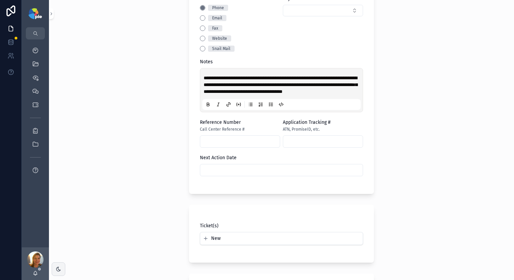
click at [219, 146] on input "scrollable content" at bounding box center [240, 142] width 80 height 10
paste input "**********"
type input "**********"
click at [156, 151] on div "**********" at bounding box center [281, 140] width 465 height 280
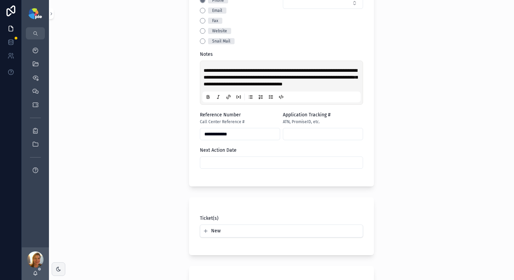
scroll to position [338, 0]
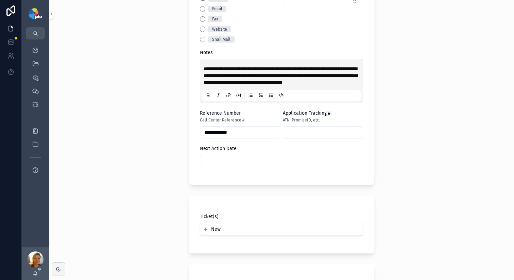
click at [223, 166] on input "scrollable content" at bounding box center [281, 161] width 163 height 10
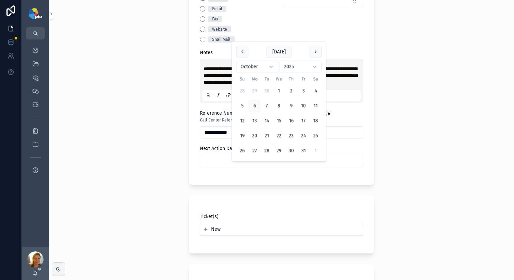
click at [250, 136] on button "20" at bounding box center [255, 136] width 12 height 12
type input "**********"
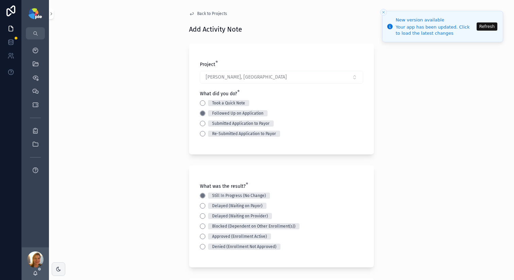
click at [134, 130] on div "**********" at bounding box center [281, 140] width 465 height 280
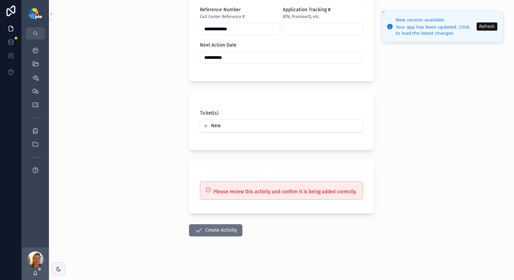
scroll to position [449, 0]
click at [217, 230] on button "Create Activity" at bounding box center [215, 230] width 53 height 12
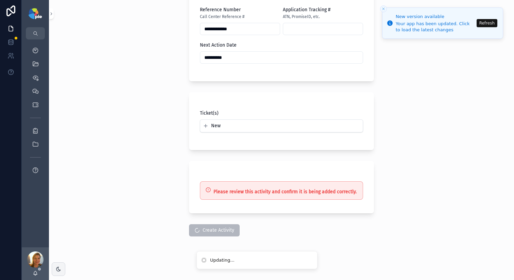
click at [494, 24] on button "Refresh" at bounding box center [487, 23] width 21 height 8
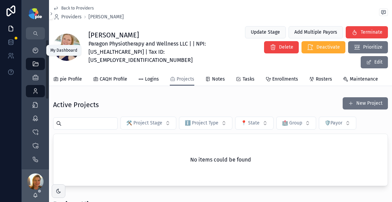
click at [33, 50] on icon "scrollable content" at bounding box center [35, 50] width 7 height 7
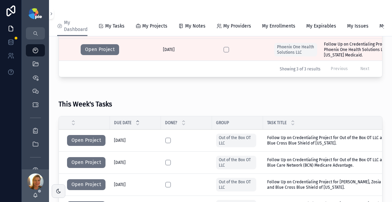
scroll to position [206, 0]
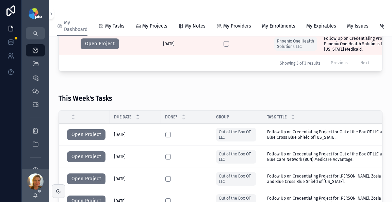
click at [81, 140] on button "Open Project" at bounding box center [86, 134] width 38 height 11
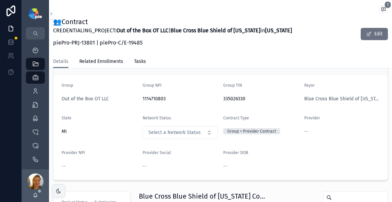
scroll to position [28, 0]
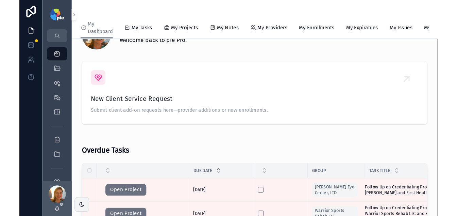
scroll to position [292, 0]
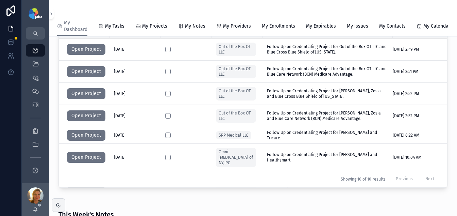
click at [94, 99] on button "Open Project" at bounding box center [86, 93] width 38 height 11
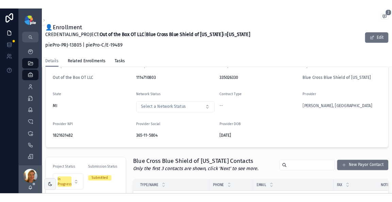
scroll to position [48, 0]
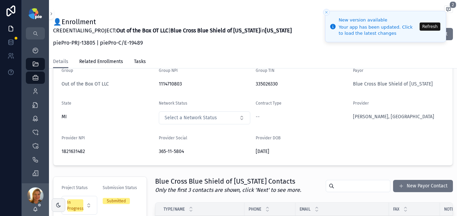
click at [392, 27] on button "Refresh" at bounding box center [430, 26] width 21 height 8
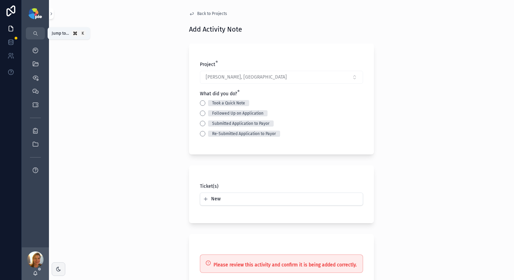
click at [41, 33] on button "scrollable content" at bounding box center [35, 33] width 19 height 12
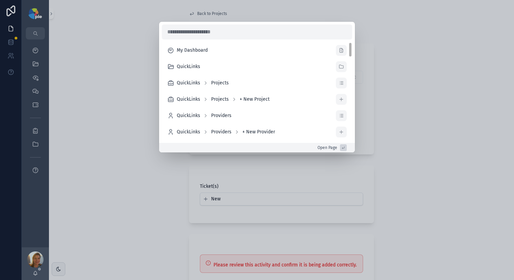
drag, startPoint x: 118, startPoint y: 98, endPoint x: 46, endPoint y: 46, distance: 88.9
click at [118, 98] on div "My Dashboard QuickLinks QuickLinks Projects QuickLinks Projects + New Project Q…" at bounding box center [257, 140] width 514 height 280
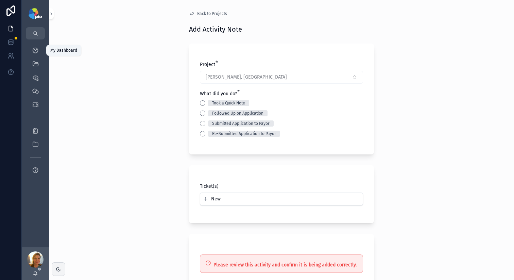
click at [32, 53] on icon "scrollable content" at bounding box center [35, 50] width 7 height 7
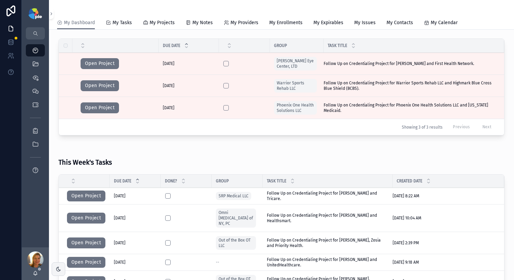
scroll to position [135, 0]
click at [94, 194] on button "Open Project" at bounding box center [86, 195] width 38 height 11
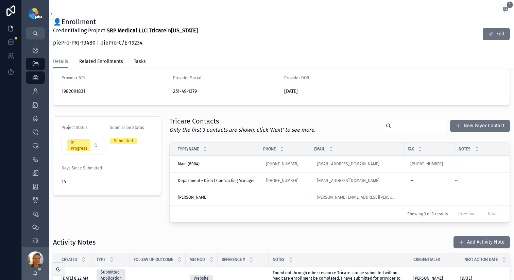
scroll to position [207, 0]
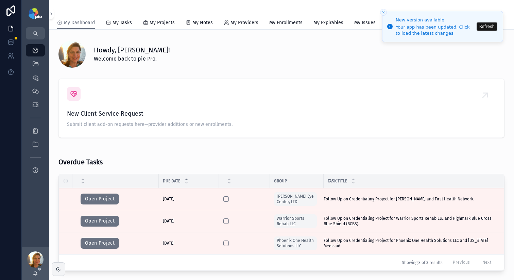
click at [482, 28] on button "Refresh" at bounding box center [487, 26] width 21 height 8
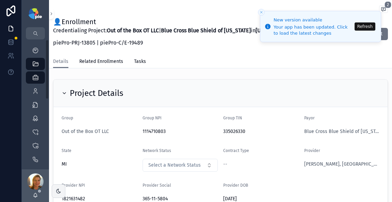
click at [361, 28] on button "Refresh" at bounding box center [364, 26] width 21 height 8
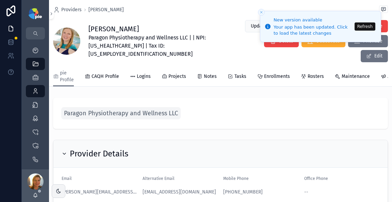
click at [111, 109] on span "Paragon Physiotherapy and Wellness LLC" at bounding box center [121, 114] width 114 height 10
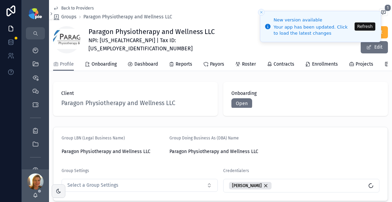
click at [373, 27] on button "Refresh" at bounding box center [364, 26] width 21 height 8
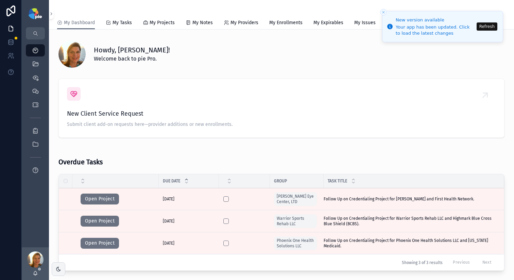
click at [491, 30] on button "Refresh" at bounding box center [487, 26] width 21 height 8
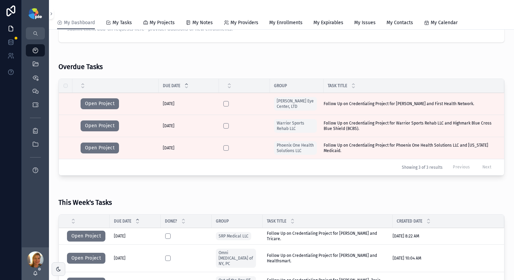
scroll to position [27, 0]
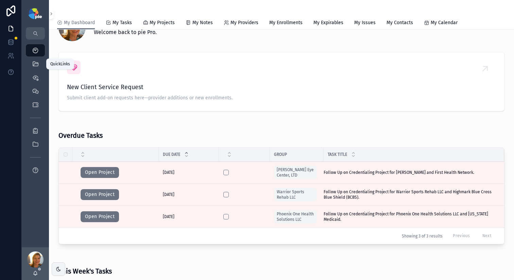
click at [40, 68] on div "QuickLinks" at bounding box center [35, 64] width 11 height 11
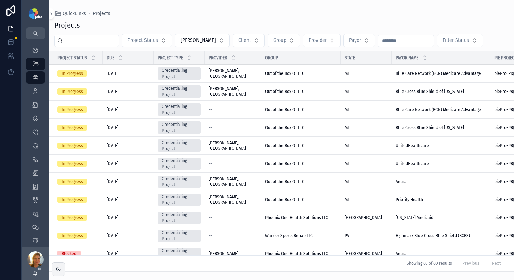
click at [76, 47] on div "Projects Project Status Lacy Steer Client Group Provider Payor Filter Status Pr…" at bounding box center [281, 143] width 465 height 255
click at [80, 42] on input "scrollable content" at bounding box center [91, 41] width 56 height 10
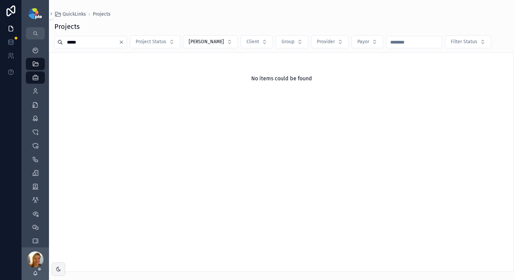
type input "*****"
click at [37, 91] on icon "scrollable content" at bounding box center [35, 91] width 7 height 7
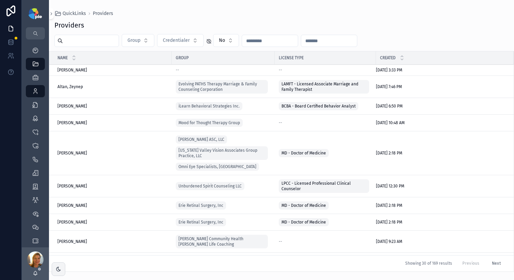
click at [97, 44] on input "scrollable content" at bounding box center [91, 41] width 56 height 10
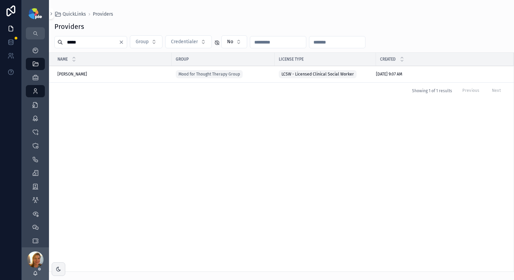
type input "*****"
click at [67, 72] on span "Golan, Leora" at bounding box center [72, 73] width 30 height 5
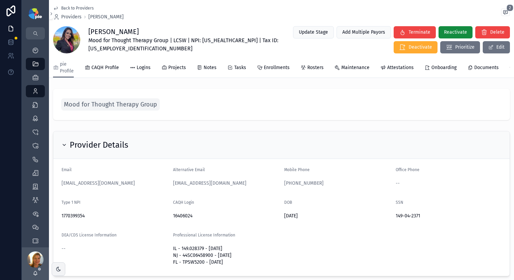
click at [177, 65] on span "Projects" at bounding box center [177, 67] width 18 height 7
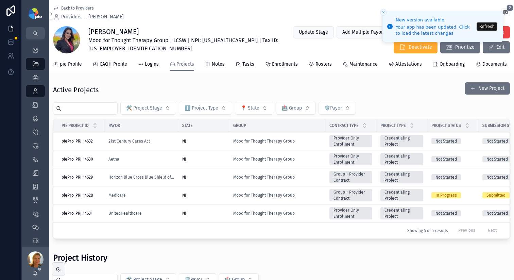
click at [486, 27] on button "Refresh" at bounding box center [487, 26] width 21 height 8
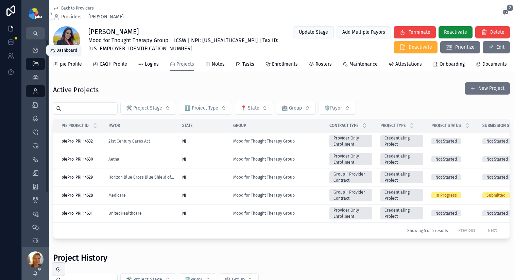
click at [33, 52] on icon "scrollable content" at bounding box center [35, 50] width 7 height 7
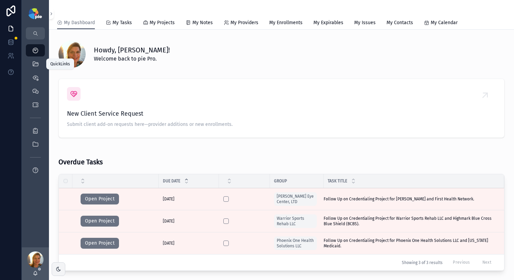
click at [37, 63] on icon "scrollable content" at bounding box center [35, 64] width 7 height 7
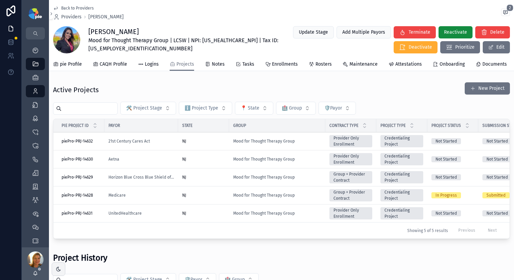
click at [210, 198] on div "NJ" at bounding box center [203, 195] width 43 height 5
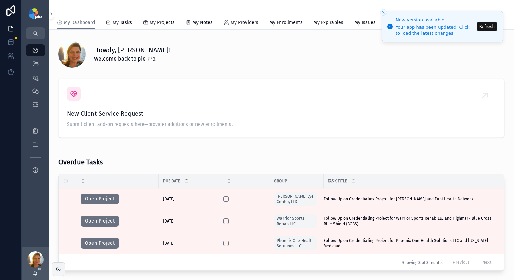
click at [486, 27] on button "Refresh" at bounding box center [487, 26] width 21 height 8
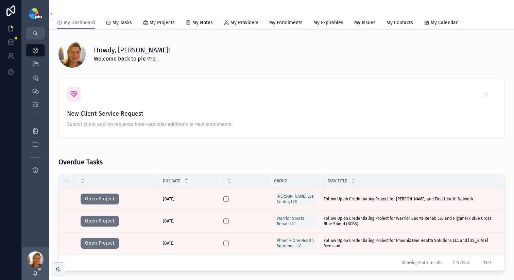
click at [37, 63] on icon "scrollable content" at bounding box center [35, 64] width 7 height 7
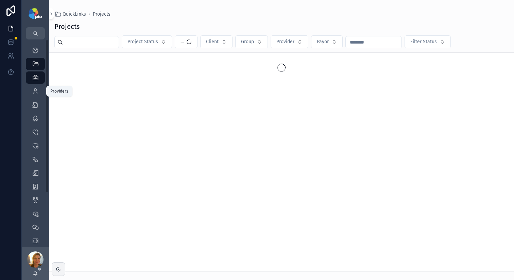
click at [34, 89] on icon "scrollable content" at bounding box center [35, 91] width 7 height 7
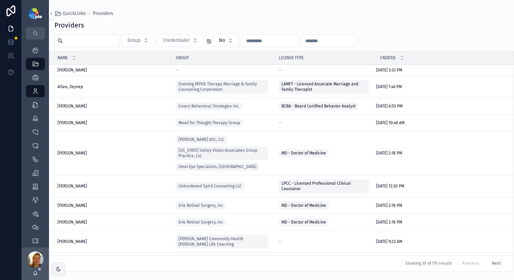
click at [93, 44] on input "scrollable content" at bounding box center [91, 41] width 56 height 10
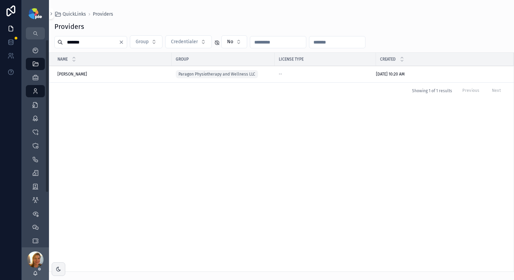
type input "******"
click at [77, 77] on td "Miller, Maggie Miller, Maggie" at bounding box center [110, 74] width 122 height 17
click at [78, 73] on span "[PERSON_NAME]" at bounding box center [72, 73] width 30 height 5
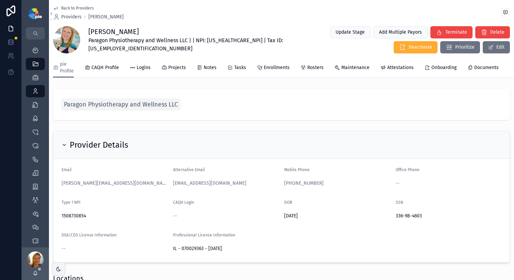
click at [183, 69] on span "Projects" at bounding box center [177, 67] width 18 height 7
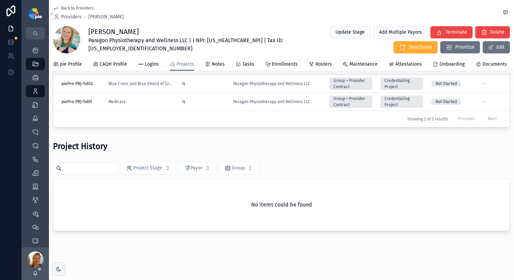
scroll to position [68, 0]
click at [36, 240] on icon "scrollable content" at bounding box center [35, 240] width 7 height 7
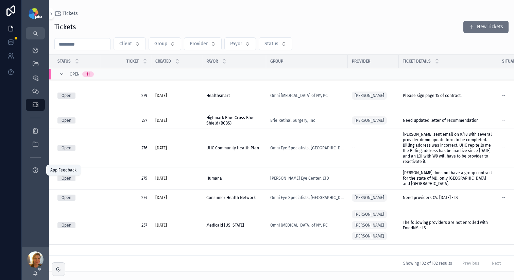
click at [35, 170] on icon "scrollable content" at bounding box center [35, 170] width 7 height 7
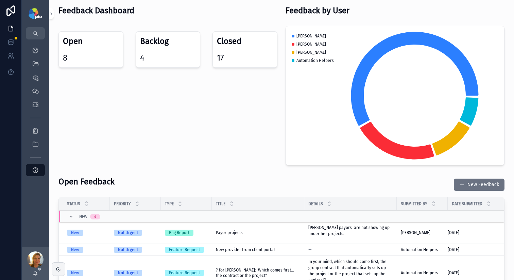
scroll to position [37, 0]
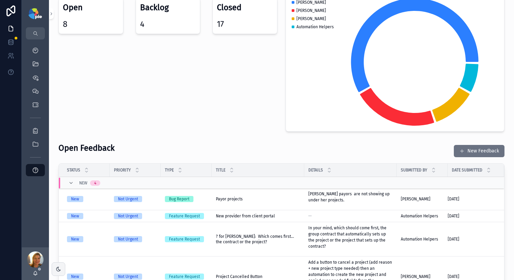
click at [474, 153] on button "New Feedback" at bounding box center [479, 151] width 51 height 12
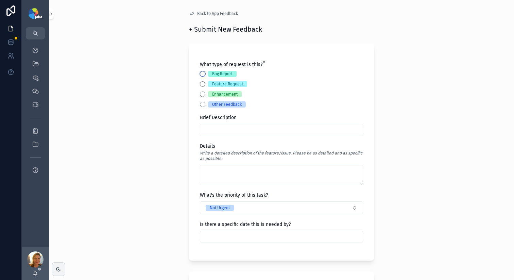
click at [200, 74] on button "Bug Report" at bounding box center [202, 73] width 5 height 5
click at [206, 133] on input "scrollable content" at bounding box center [281, 130] width 163 height 10
type input "**********"
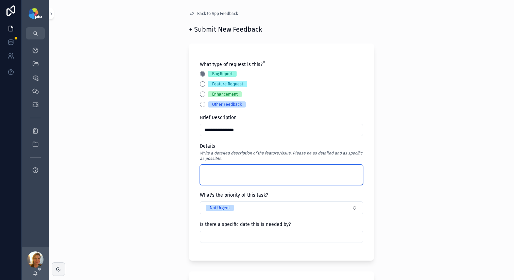
click at [227, 177] on textarea "scrollable content" at bounding box center [281, 175] width 163 height 20
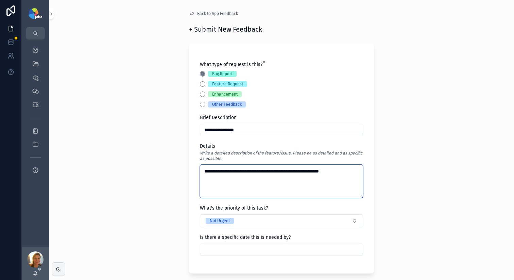
click at [228, 179] on textarea "**********" at bounding box center [281, 181] width 163 height 33
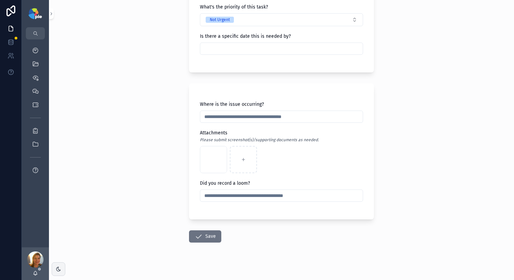
scroll to position [207, 0]
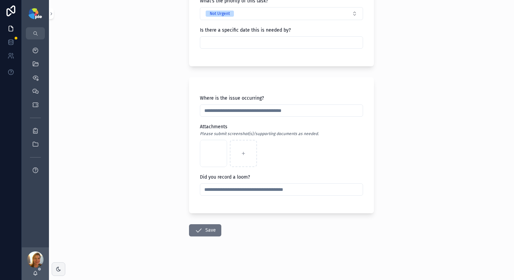
type textarea "**********"
click at [210, 227] on button "Save" at bounding box center [205, 230] width 32 height 12
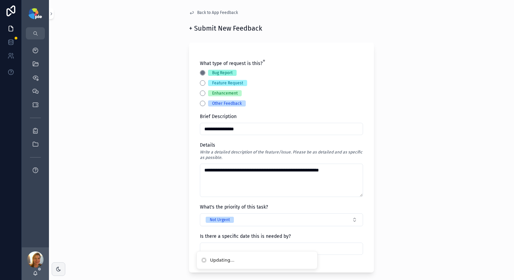
scroll to position [0, 0]
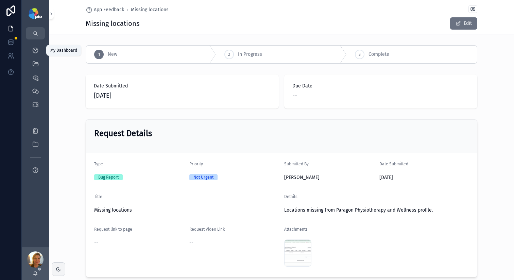
click at [37, 52] on icon "scrollable content" at bounding box center [35, 50] width 7 height 7
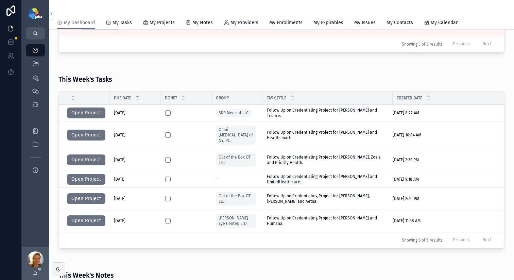
scroll to position [239, 0]
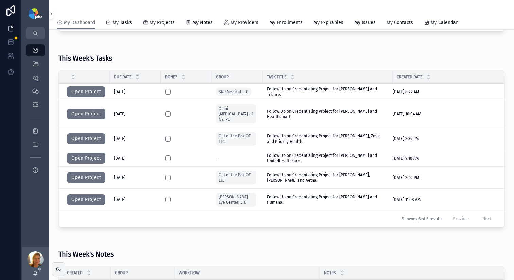
click at [243, 48] on div "This Week's Tasks" at bounding box center [282, 55] width 446 height 21
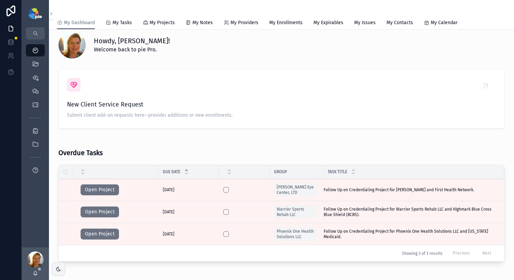
scroll to position [10, 0]
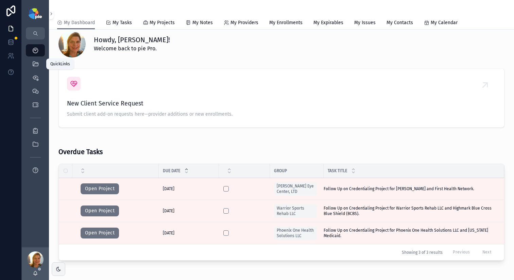
click at [34, 63] on icon "scrollable content" at bounding box center [35, 64] width 7 height 7
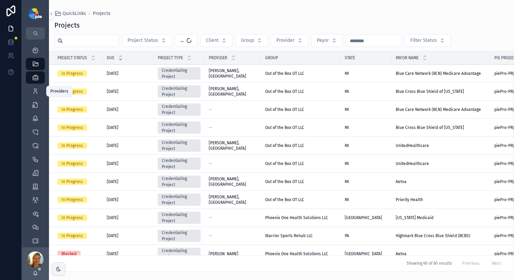
click at [37, 94] on icon "scrollable content" at bounding box center [35, 91] width 7 height 7
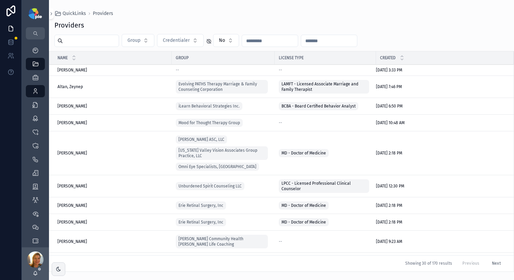
click at [109, 39] on input "scrollable content" at bounding box center [91, 41] width 56 height 10
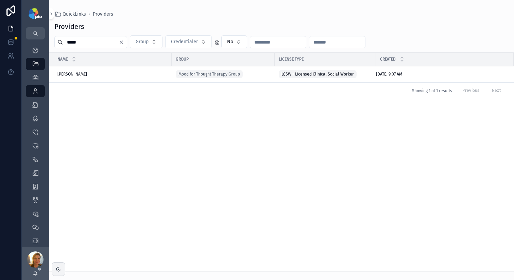
type input "*****"
click at [65, 70] on td "Golan, Leora Golan, Leora" at bounding box center [110, 74] width 122 height 17
click at [65, 74] on span "[PERSON_NAME]" at bounding box center [72, 73] width 30 height 5
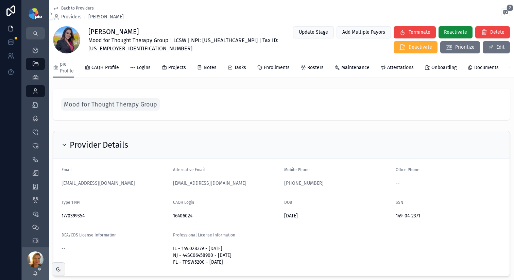
click at [170, 70] on span "Projects" at bounding box center [177, 67] width 18 height 7
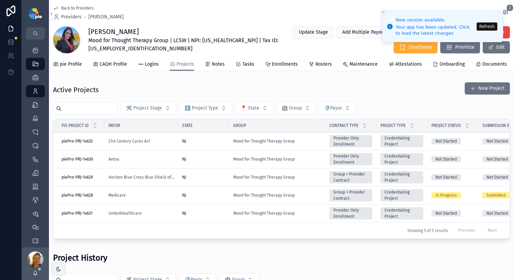
click at [485, 26] on button "Refresh" at bounding box center [487, 26] width 21 height 8
click at [485, 26] on li "New version available Your app has been updated. Click to load the latest chang…" at bounding box center [442, 26] width 121 height 31
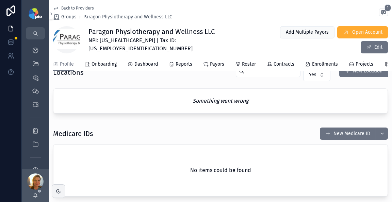
scroll to position [302, 0]
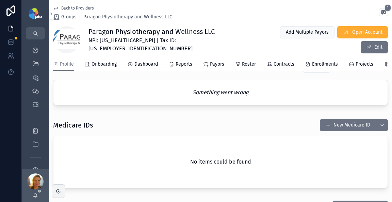
click at [280, 62] on span "Contracts" at bounding box center [283, 64] width 21 height 7
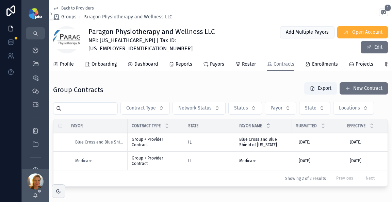
click at [252, 62] on span "Roster" at bounding box center [249, 64] width 14 height 7
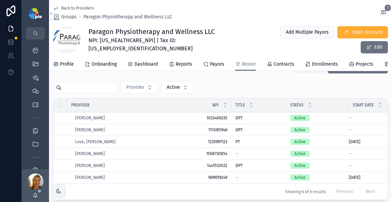
scroll to position [56, 0]
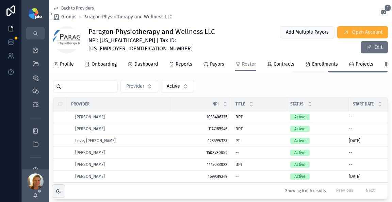
click at [89, 155] on span "[PERSON_NAME]" at bounding box center [90, 152] width 30 height 5
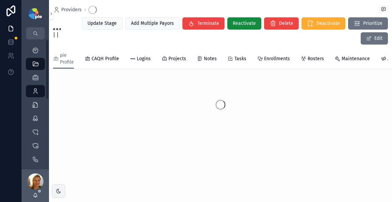
scroll to position [31, 0]
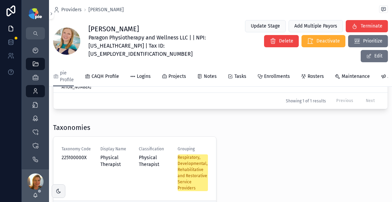
scroll to position [0, 179]
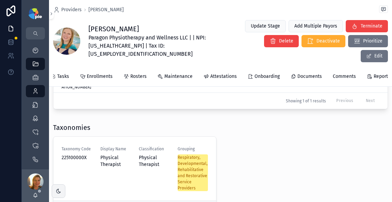
click at [316, 70] on link "Documents" at bounding box center [305, 77] width 31 height 14
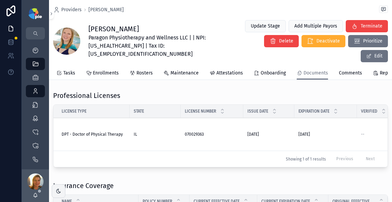
click at [254, 70] on div "Onboarding" at bounding box center [270, 73] width 32 height 7
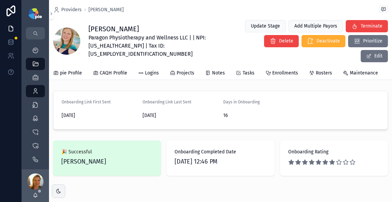
click at [72, 70] on span "pie Profile" at bounding box center [71, 73] width 22 height 7
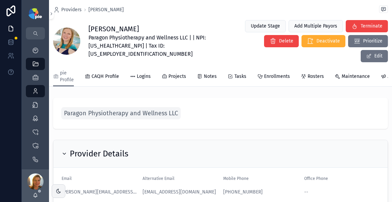
click at [99, 109] on span "Paragon Physiotherapy and Wellness LLC" at bounding box center [121, 114] width 114 height 10
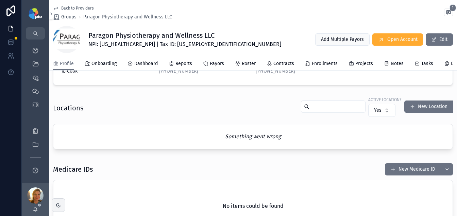
scroll to position [251, 0]
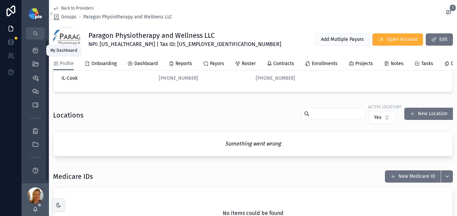
click at [37, 50] on icon "scrollable content" at bounding box center [35, 50] width 7 height 7
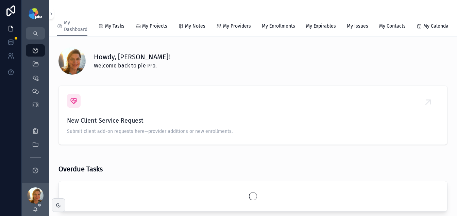
click at [39, 66] on div "QuickLinks" at bounding box center [35, 64] width 11 height 11
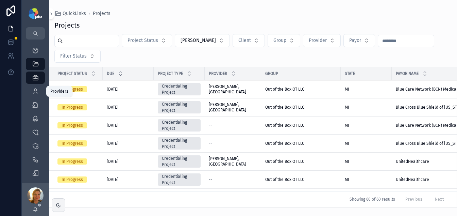
click at [34, 91] on icon "scrollable content" at bounding box center [35, 91] width 7 height 7
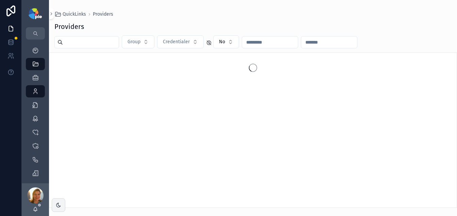
click at [101, 43] on input "scrollable content" at bounding box center [91, 42] width 56 height 10
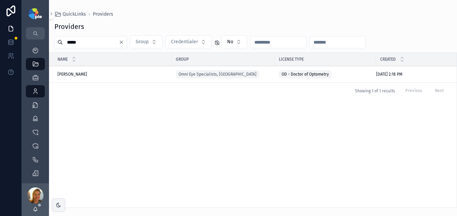
type input "*****"
click at [80, 74] on span "[PERSON_NAME]" at bounding box center [72, 73] width 30 height 5
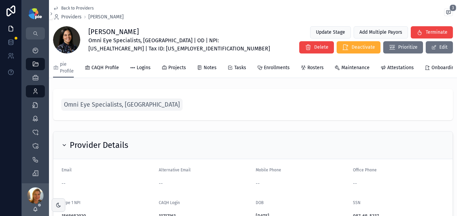
click at [173, 66] on span "Projects" at bounding box center [177, 67] width 18 height 7
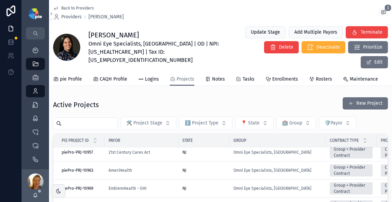
scroll to position [9, 0]
click at [221, 186] on div "NJ" at bounding box center [203, 188] width 43 height 5
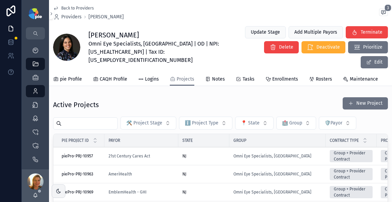
click at [117, 76] on span "CAQH Profile" at bounding box center [114, 79] width 28 height 7
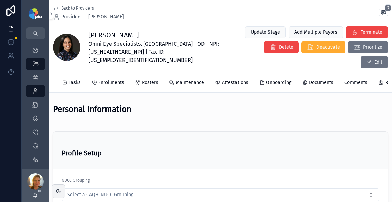
scroll to position [0, 166]
click at [232, 79] on span "Attestations" at bounding box center [229, 82] width 27 height 7
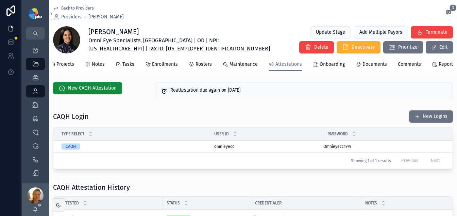
click at [0, 0] on icon "scrollable content" at bounding box center [0, 0] width 0 height 0
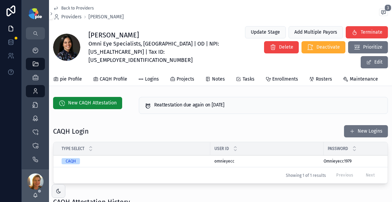
drag, startPoint x: 199, startPoint y: 63, endPoint x: 186, endPoint y: 63, distance: 13.6
click at [199, 73] on div "pie Profile CAQH Profile Logins Projects Notes Tasks Enrollments Rosters Mainte…" at bounding box center [220, 79] width 335 height 13
click at [177, 76] on span "Projects" at bounding box center [186, 79] width 18 height 7
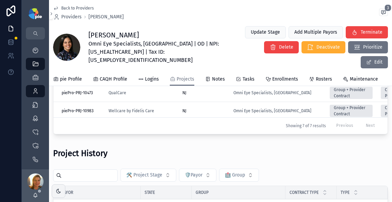
scroll to position [9, 0]
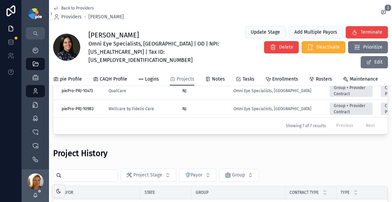
click at [68, 171] on input "scrollable content" at bounding box center [90, 176] width 56 height 10
type input "***"
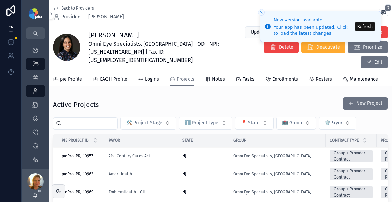
click at [366, 26] on button "Refresh" at bounding box center [364, 26] width 21 height 8
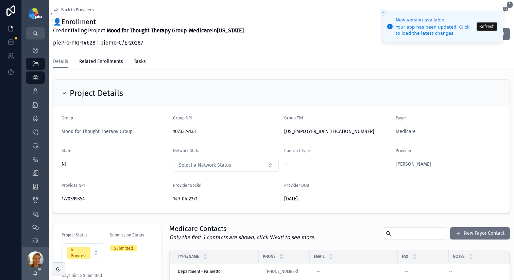
click at [484, 23] on button "Refresh" at bounding box center [487, 26] width 21 height 8
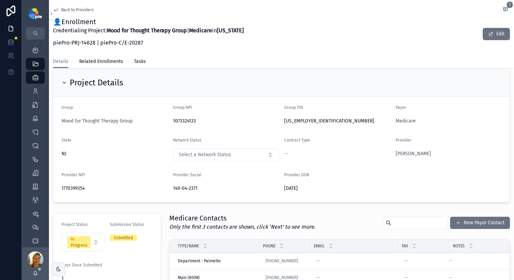
scroll to position [26, 0]
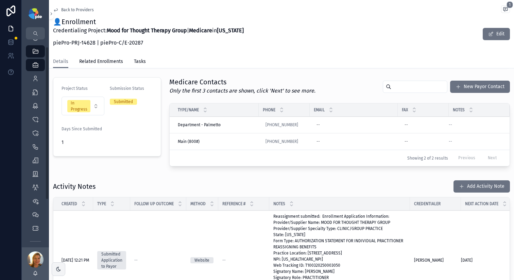
scroll to position [17, 0]
drag, startPoint x: 187, startPoint y: 52, endPoint x: 76, endPoint y: 64, distance: 111.8
click at [184, 53] on div "Back to Providers 1 👤Enrollment Credentialing Project: Mood for Thought Therapy…" at bounding box center [281, 27] width 457 height 55
click at [177, 49] on div "Credentialing Project: Mood for Thought Therapy Group | Medicare in [US_STATE] …" at bounding box center [148, 39] width 191 height 24
click at [38, 76] on icon "scrollable content" at bounding box center [35, 74] width 7 height 7
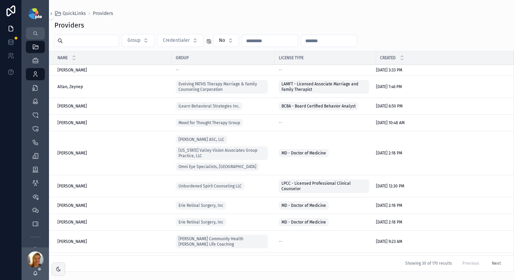
click at [84, 42] on input "scrollable content" at bounding box center [91, 41] width 56 height 10
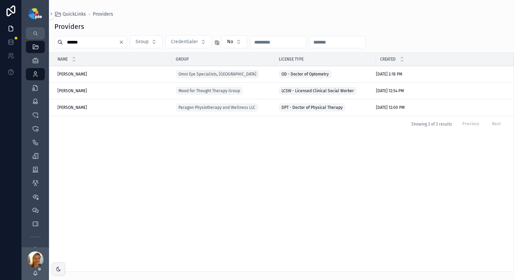
type input "******"
click at [78, 89] on span "Kennedy, Olivia" at bounding box center [72, 90] width 30 height 5
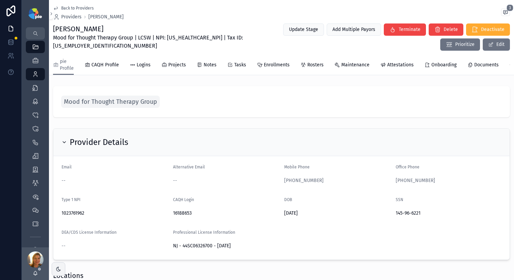
click at [167, 64] on div "Projects" at bounding box center [174, 65] width 24 height 7
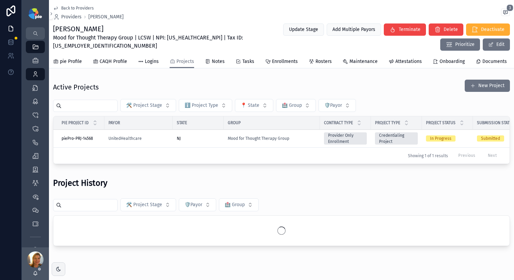
click at [157, 139] on td "UnitedHealthcare" at bounding box center [138, 139] width 68 height 18
click at [157, 141] on div "UnitedHealthcare" at bounding box center [139, 138] width 60 height 5
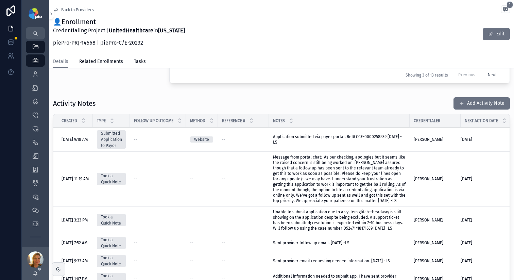
scroll to position [247, 0]
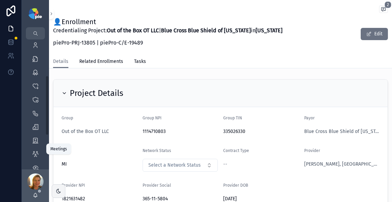
scroll to position [78, 0]
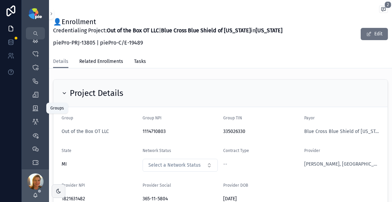
click at [35, 108] on icon "scrollable content" at bounding box center [35, 108] width 7 height 7
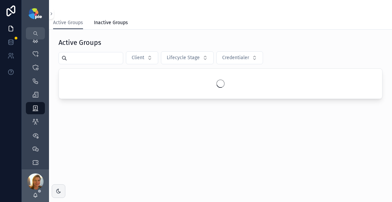
click at [88, 55] on input "scrollable content" at bounding box center [95, 58] width 56 height 10
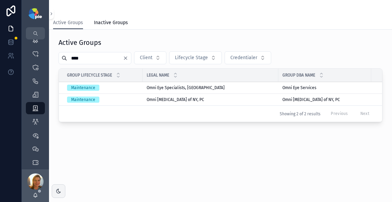
type input "****"
click at [134, 86] on div "Maintenance" at bounding box center [102, 88] width 71 height 6
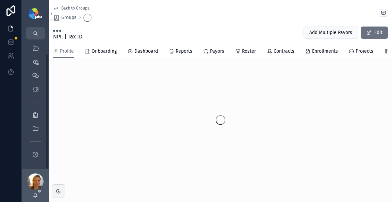
scroll to position [16, 0]
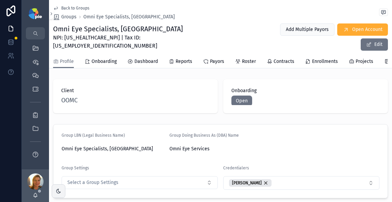
click at [240, 58] on div "Roster" at bounding box center [245, 61] width 21 height 7
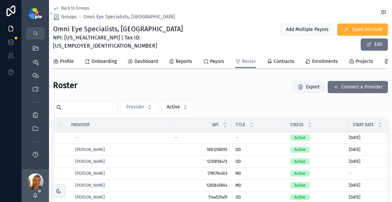
scroll to position [93, 0]
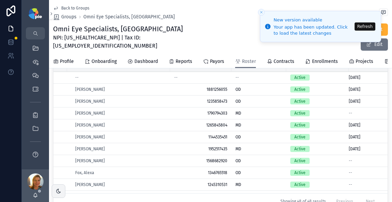
click at [366, 26] on button "Refresh" at bounding box center [364, 26] width 21 height 8
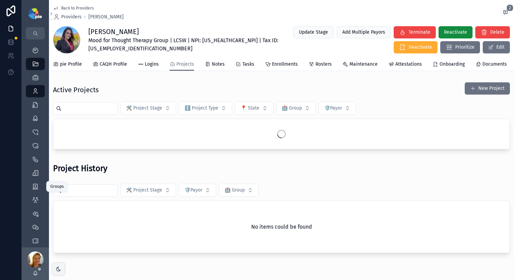
click at [33, 183] on div "Groups" at bounding box center [35, 186] width 11 height 11
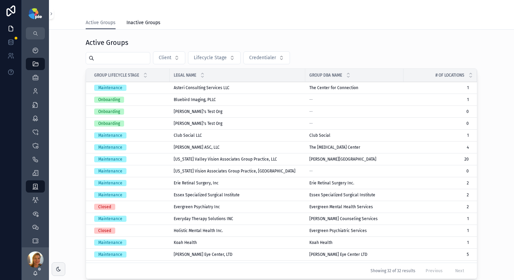
click at [111, 53] on input "scrollable content" at bounding box center [122, 58] width 56 height 10
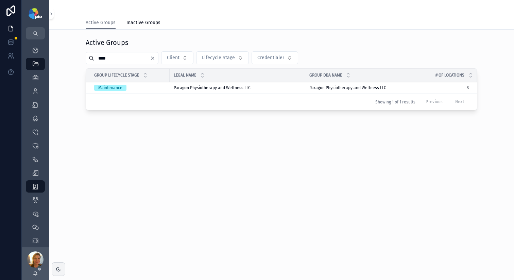
type input "****"
click at [211, 87] on span "Paragon Physiotherapy and Wellness LLC" at bounding box center [212, 87] width 77 height 5
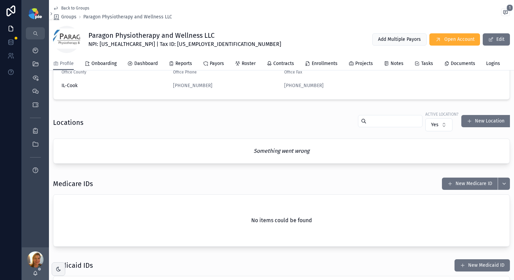
scroll to position [244, 0]
